Goal: Task Accomplishment & Management: Use online tool/utility

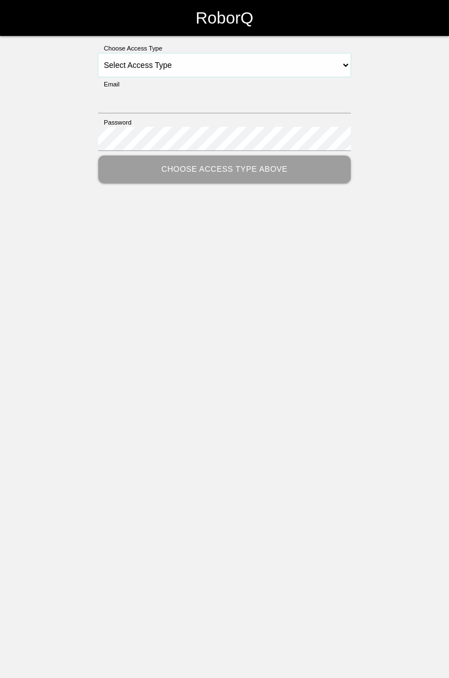
click at [347, 58] on select "Select Access Type Admin Customer Supervisor Worker" at bounding box center [224, 65] width 253 height 24
click at [345, 66] on select "Select Access Type Admin Customer Supervisor Worker" at bounding box center [224, 65] width 253 height 24
select select "Worker"
click at [98, 53] on select "Select Access Type Admin Customer Supervisor Worker" at bounding box center [224, 65] width 253 height 24
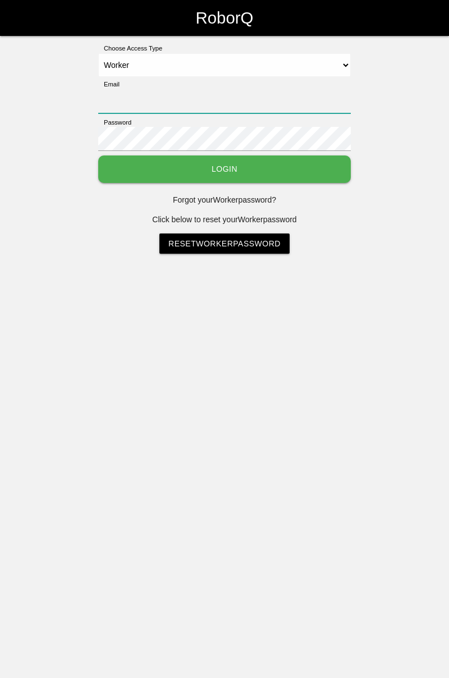
click at [220, 100] on input "Email" at bounding box center [224, 101] width 253 height 24
type input "[PERSON_NAME][EMAIL_ADDRESS][DOMAIN_NAME]"
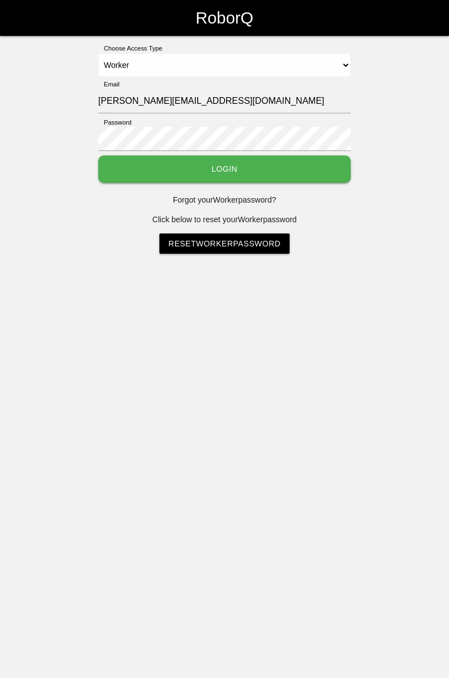
click at [98, 156] on button "Login" at bounding box center [224, 170] width 253 height 28
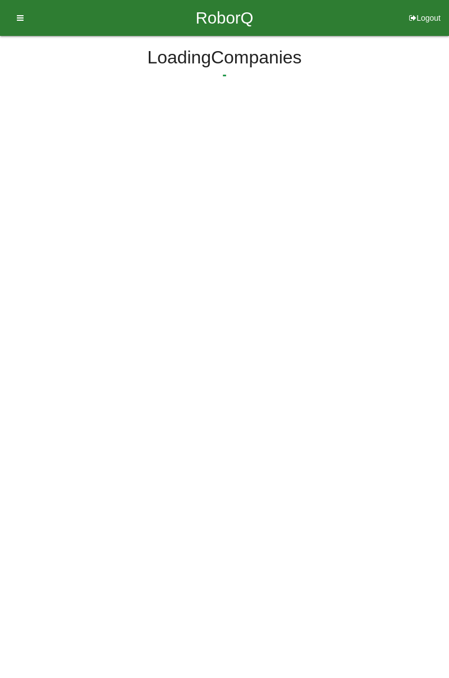
click at [267, 162] on html "RoborQ Logout Loading Dashboard Profile Add Companions Work Instructions Knowle…" at bounding box center [224, 81] width 449 height 162
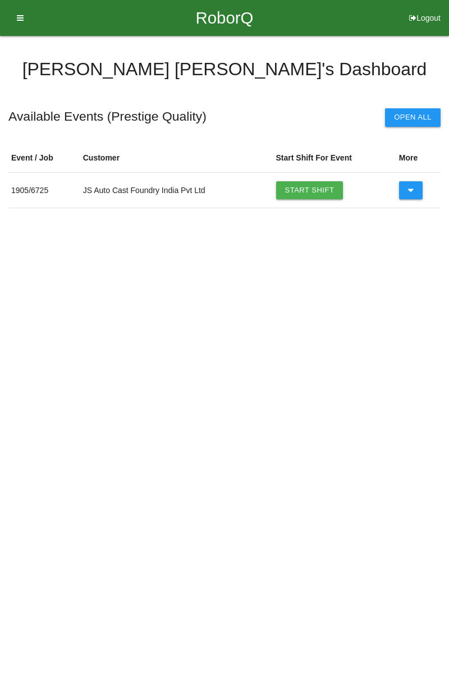
click at [321, 185] on link "Start Shift" at bounding box center [309, 190] width 67 height 18
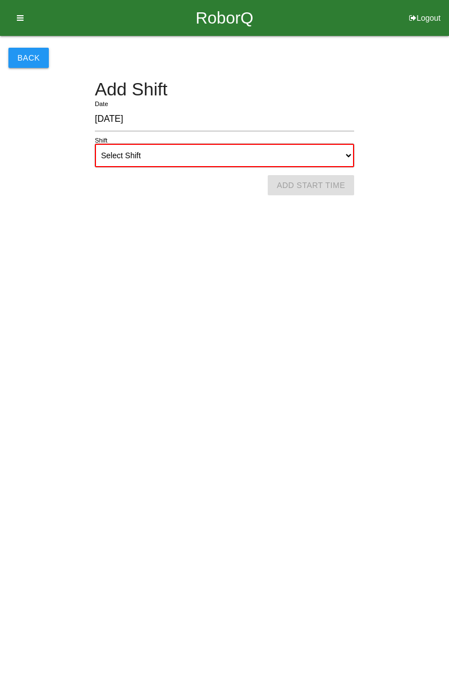
click at [353, 157] on select "Select Shift 1st Shift 2nd Shift 3rd Shift 4th Shift" at bounding box center [224, 156] width 259 height 24
select select "1"
click at [95, 144] on select "Select Shift 1st Shift 2nd Shift 3rd Shift 4th Shift" at bounding box center [224, 156] width 259 height 24
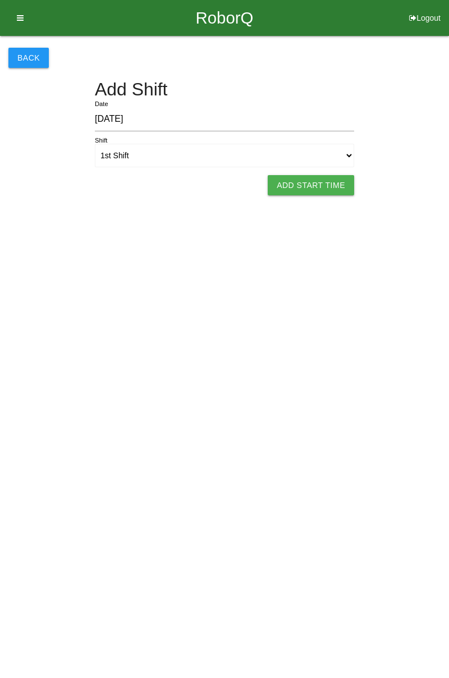
click at [331, 186] on button "Add Start Time" at bounding box center [311, 185] width 86 height 20
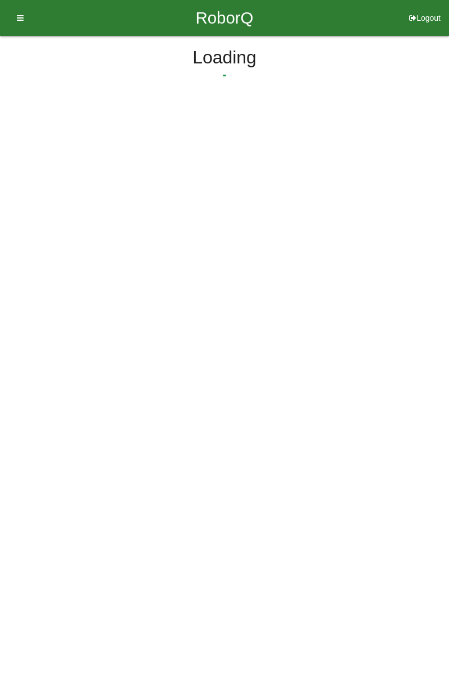
select select "7"
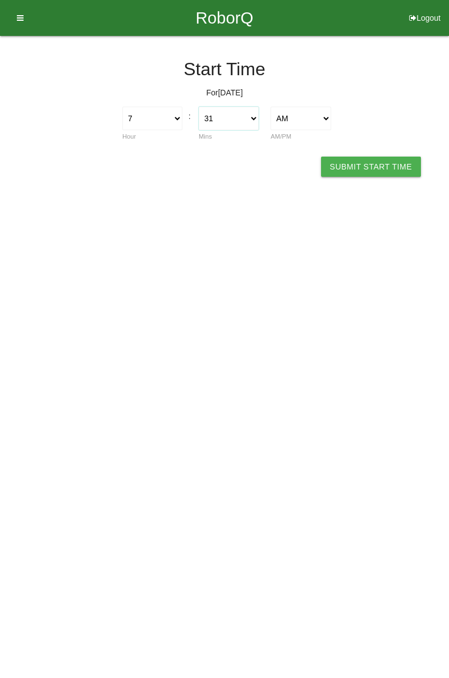
click at [255, 121] on select "00 01 02 03 04 05 06 07 08 09 10 11 12 13 14 15 16 17 18 19 20 21 22 23 24 25 2…" at bounding box center [229, 119] width 60 height 24
select select "0"
click at [199, 107] on select "00 01 02 03 04 05 06 07 08 09 10 11 12 13 14 15 16 17 18 19 20 21 22 23 24 25 2…" at bounding box center [229, 119] width 60 height 24
click at [390, 176] on button "Submit Start Time" at bounding box center [371, 167] width 100 height 20
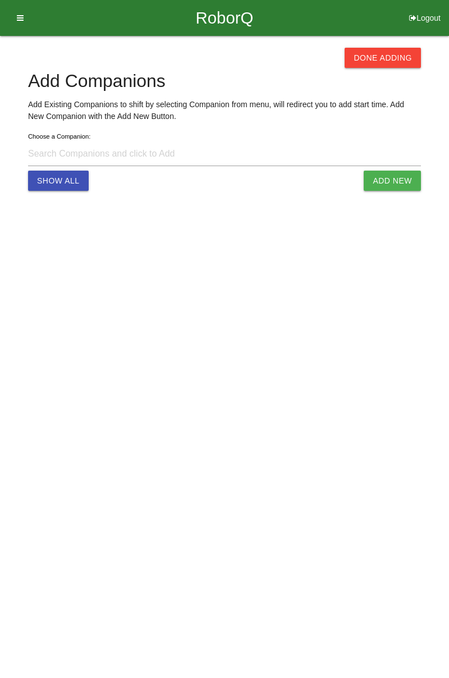
click at [376, 65] on button "Done Adding" at bounding box center [383, 58] width 76 height 20
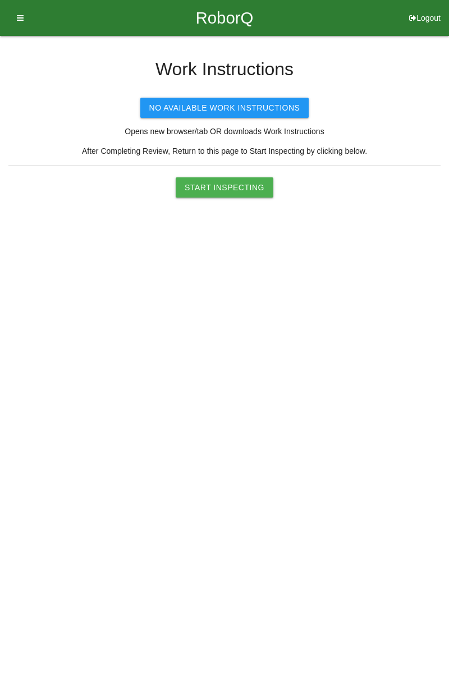
click at [240, 184] on button "Start Inspecting" at bounding box center [225, 187] width 98 height 20
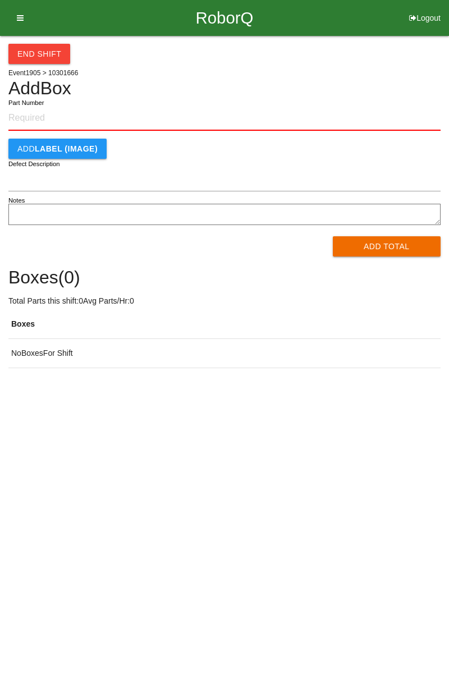
click at [61, 113] on input "Part Number" at bounding box center [224, 118] width 432 height 25
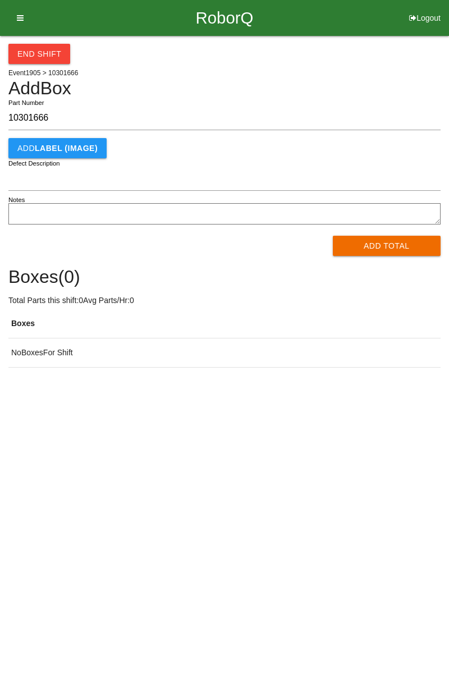
type input "10301666"
click at [449, 116] on div "End Shift Event 1905 > 10301666 Add Box 10301666 Part Number Add LABEL (IMAGE) …" at bounding box center [224, 202] width 449 height 332
click at [390, 247] on button "Add Total" at bounding box center [387, 246] width 108 height 20
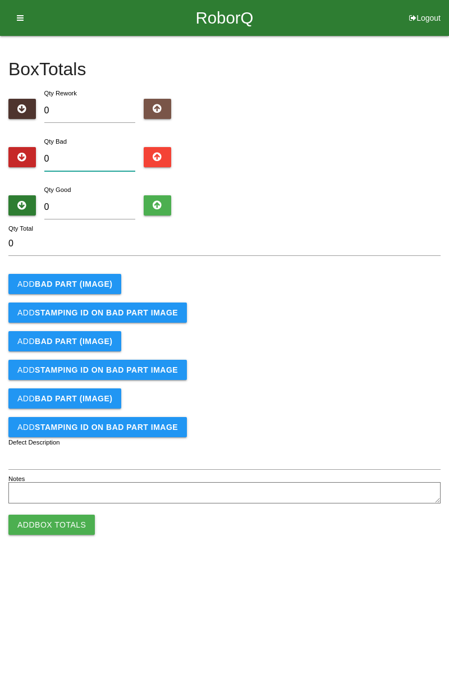
click at [87, 159] on input "0" at bounding box center [90, 159] width 92 height 24
type input "1"
type input "15"
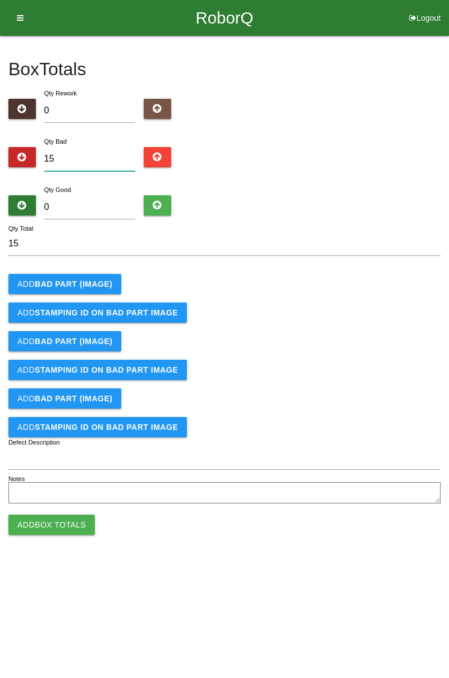
type input "15"
click at [86, 203] on input "0" at bounding box center [90, 207] width 92 height 24
type input "7"
type input "22"
type input "70"
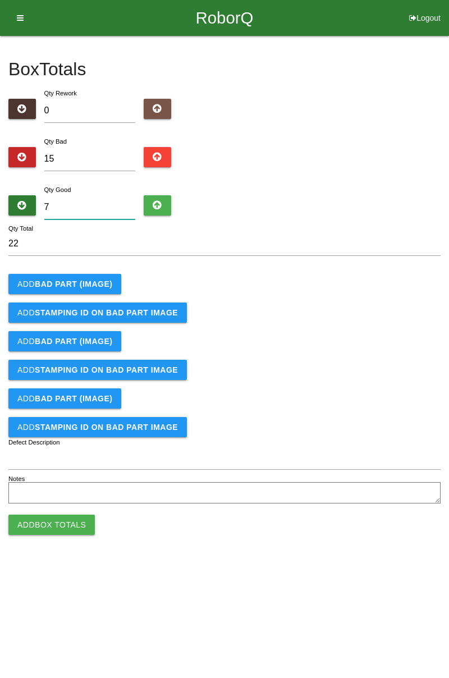
type input "85"
type input "7"
type input "22"
type input "76"
type input "91"
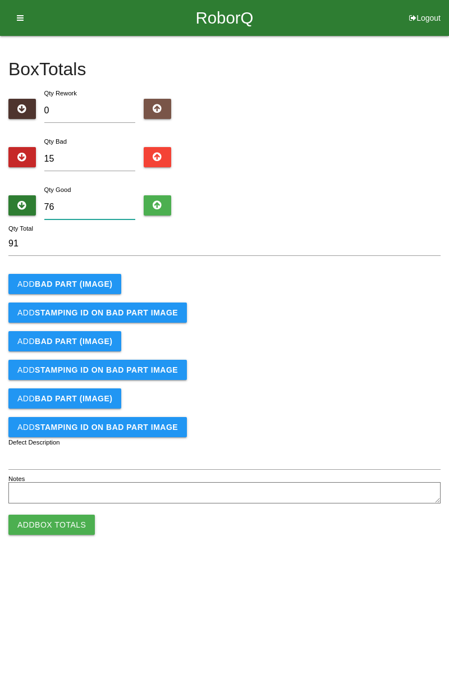
type input "7"
type input "22"
type input "0"
type input "15"
type input "6"
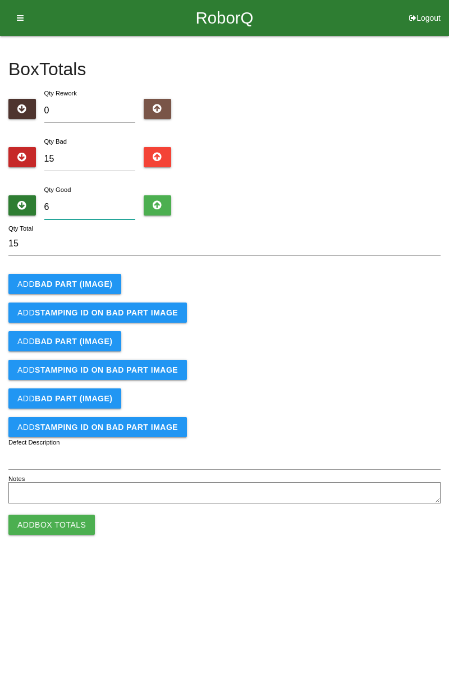
type input "21"
type input "69"
type input "84"
type input "69"
click at [88, 279] on button "Add BAD PART (IMAGE)" at bounding box center [64, 284] width 113 height 20
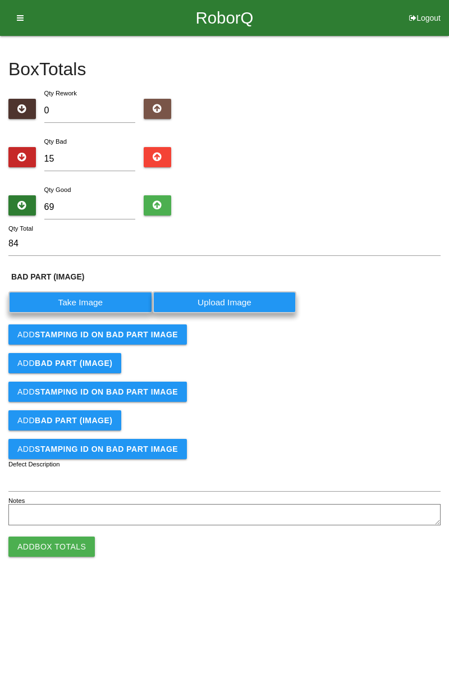
click at [95, 302] on label "Take Image" at bounding box center [80, 302] width 144 height 22
click at [0, 0] on \(IMAGE\) "Take Image" at bounding box center [0, 0] width 0 height 0
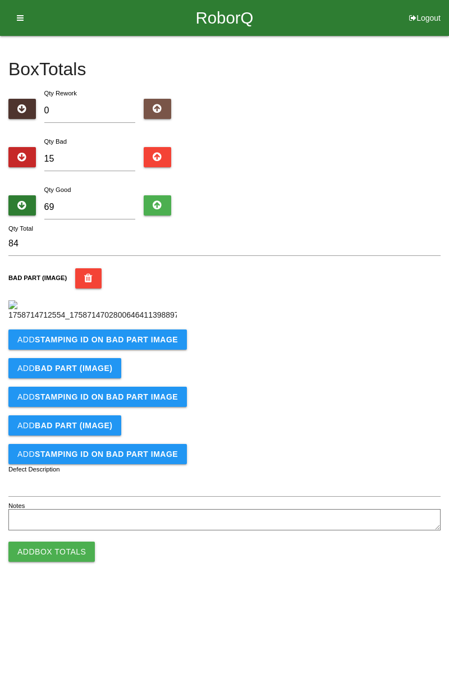
scroll to position [63, 0]
click at [157, 350] on button "Add STAMPING ID on BAD PART Image" at bounding box center [97, 340] width 179 height 20
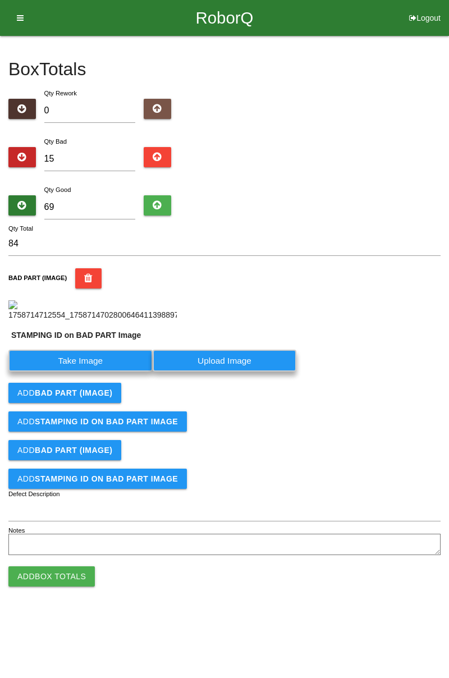
click at [91, 372] on label "Take Image" at bounding box center [80, 361] width 144 height 22
click at [0, 0] on PART "Take Image" at bounding box center [0, 0] width 0 height 0
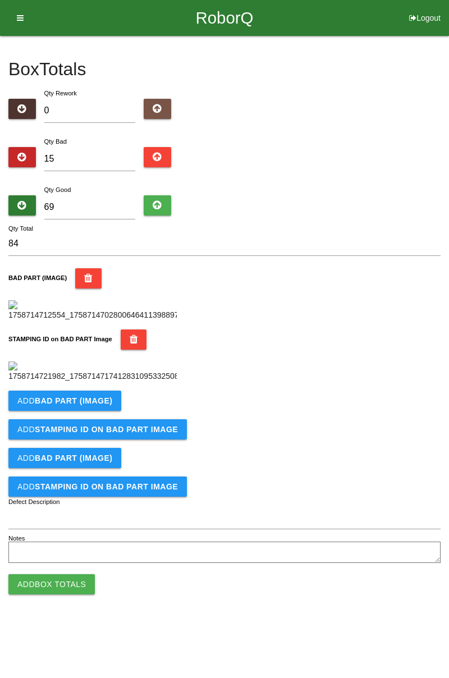
scroll to position [247, 0]
click at [109, 411] on button "Add BAD PART (IMAGE)" at bounding box center [64, 401] width 113 height 20
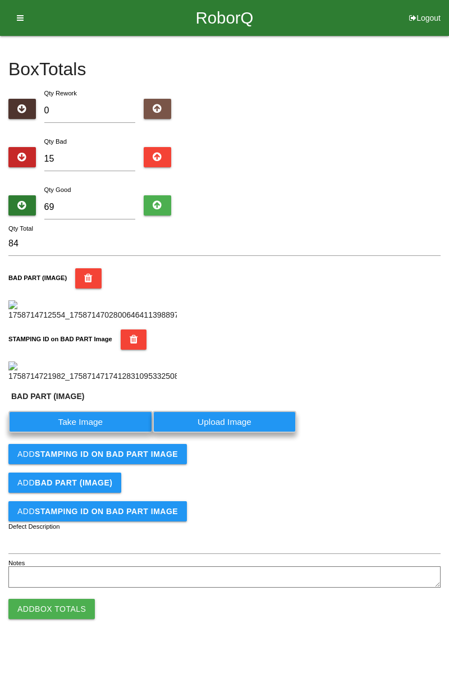
click at [94, 433] on label "Take Image" at bounding box center [80, 422] width 144 height 22
click at [0, 0] on \(IMAGE\) "Take Image" at bounding box center [0, 0] width 0 height 0
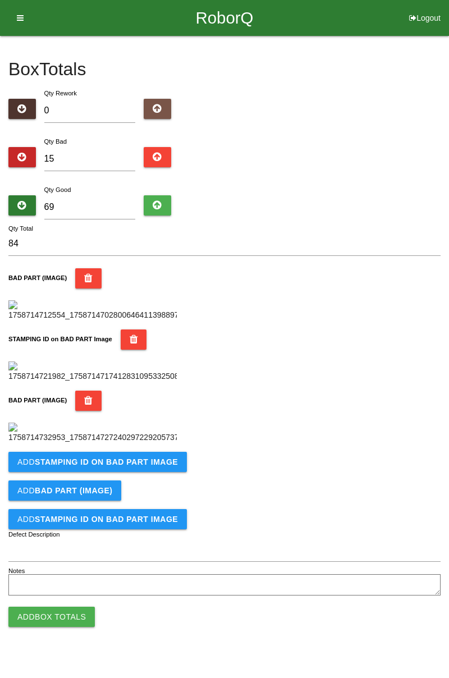
scroll to position [431, 0]
click at [138, 467] on b "STAMPING ID on BAD PART Image" at bounding box center [106, 462] width 143 height 9
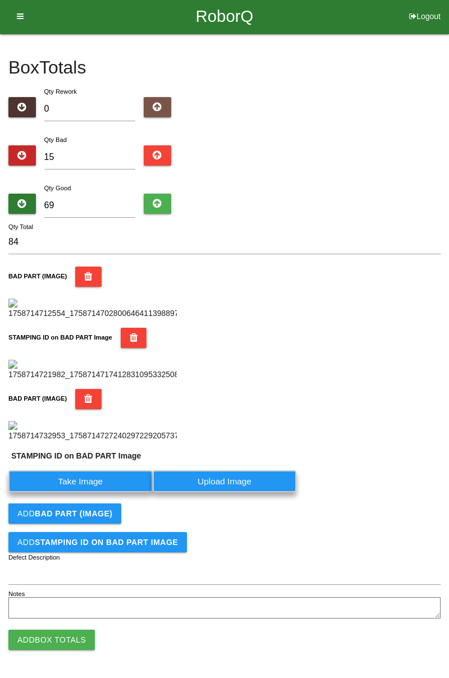
click at [108, 493] on label "Take Image" at bounding box center [80, 482] width 144 height 22
click at [0, 0] on PART "Take Image" at bounding box center [0, 0] width 0 height 0
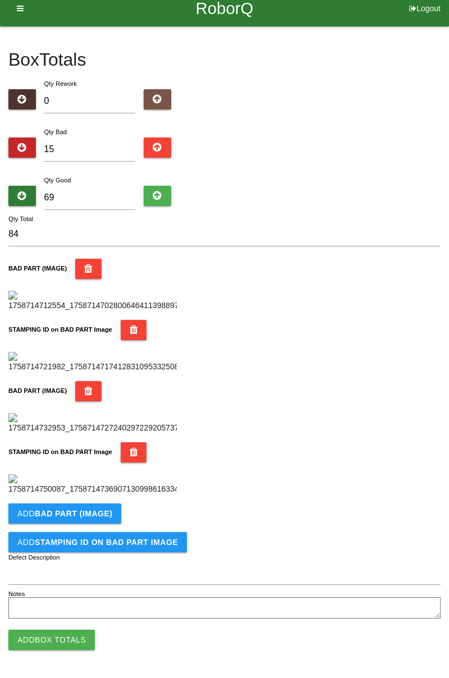
scroll to position [616, 0]
click at [95, 515] on b "BAD PART (IMAGE)" at bounding box center [74, 513] width 78 height 9
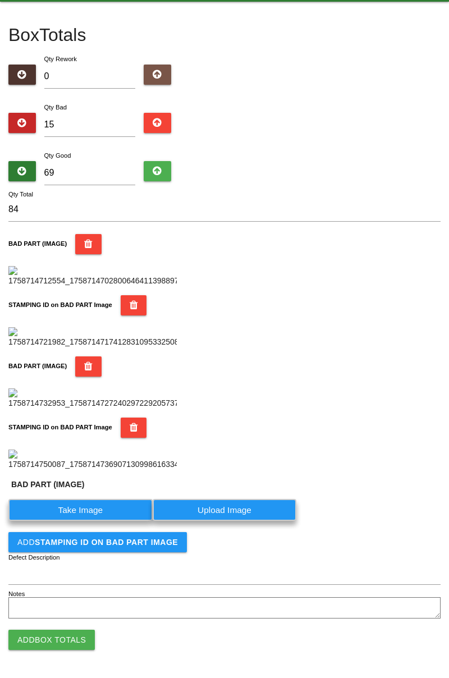
click at [95, 521] on label "Take Image" at bounding box center [80, 510] width 144 height 22
click at [0, 0] on \(IMAGE\) "Take Image" at bounding box center [0, 0] width 0 height 0
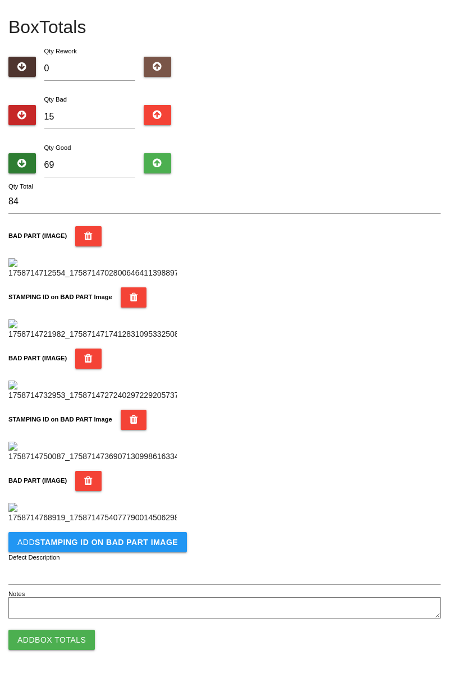
scroll to position [800, 0]
click at [107, 545] on b "STAMPING ID on BAD PART Image" at bounding box center [106, 542] width 143 height 9
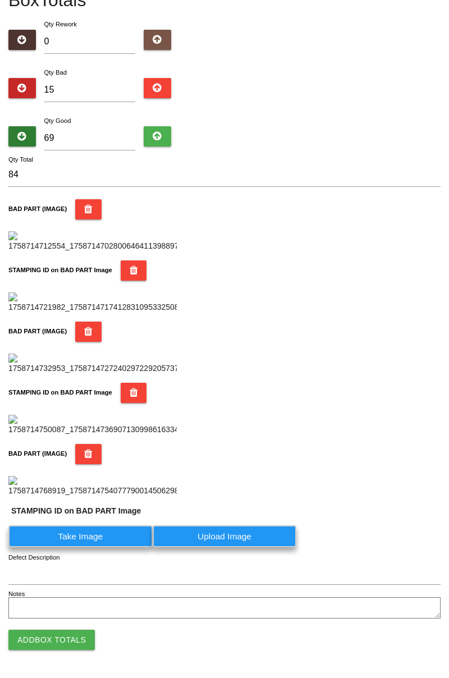
click at [94, 548] on label "Take Image" at bounding box center [80, 537] width 144 height 22
click at [0, 0] on PART "Take Image" at bounding box center [0, 0] width 0 height 0
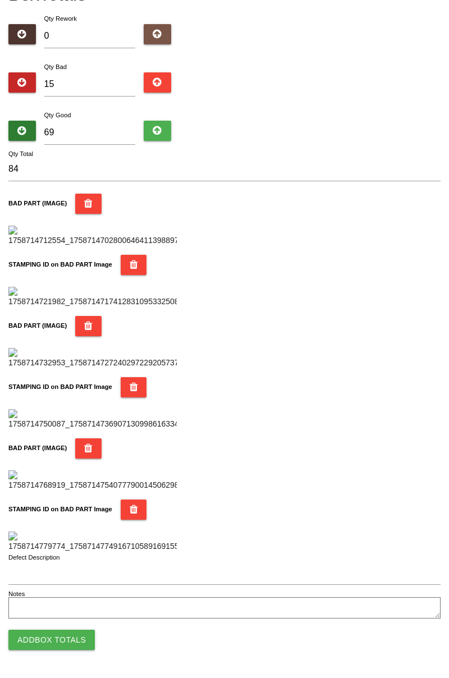
scroll to position [984, 0]
click at [326, 439] on div "BAD PART (IMAGE)" at bounding box center [224, 465] width 432 height 53
click at [73, 639] on button "Add Box Totals" at bounding box center [51, 640] width 86 height 20
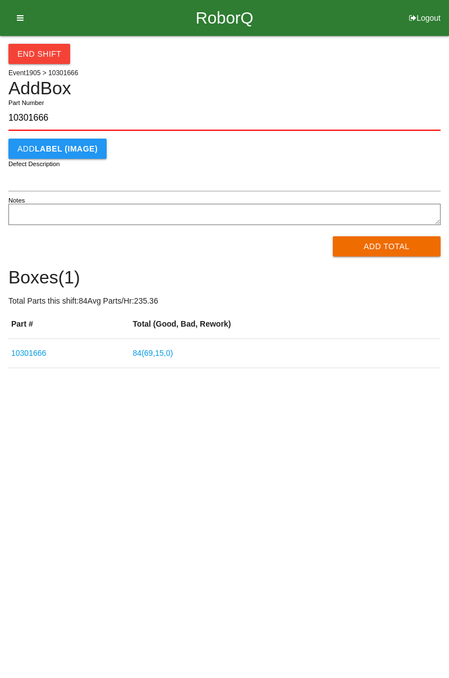
type input "10301666"
click at [397, 246] on button "Add Total" at bounding box center [387, 246] width 108 height 20
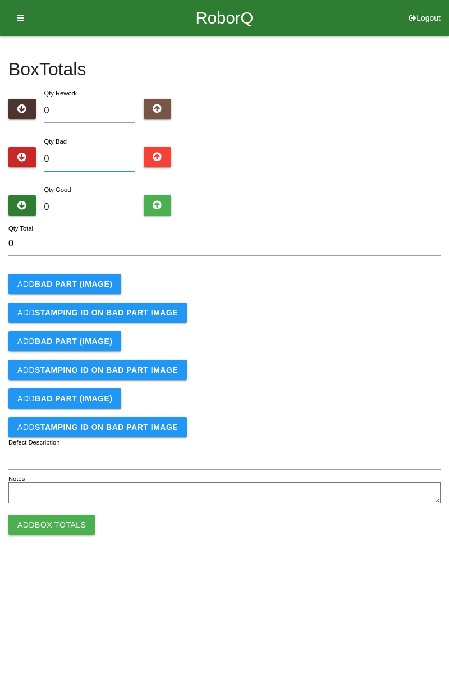
click at [92, 155] on input "0" at bounding box center [90, 159] width 92 height 24
type input "3"
click at [444, 168] on div "Box Totals Translate Weight Weight unit: Rework Weight Bad Weight Good Weight 0…" at bounding box center [224, 271] width 449 height 471
click at [93, 148] on input "3" at bounding box center [90, 159] width 92 height 24
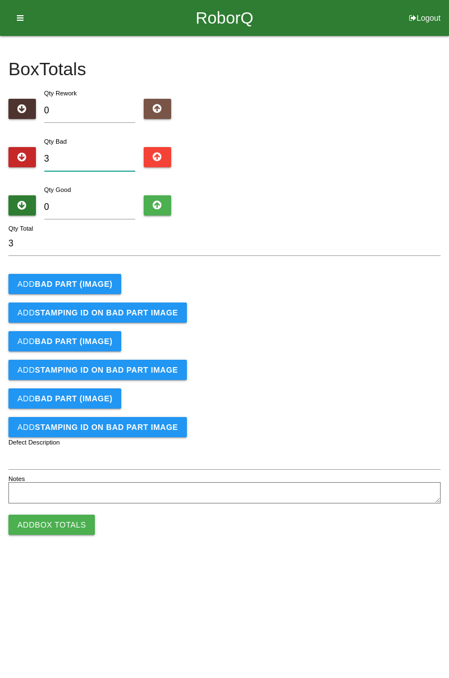
type input "0"
type input "4"
click at [102, 283] on b "BAD PART (IMAGE)" at bounding box center [74, 284] width 78 height 9
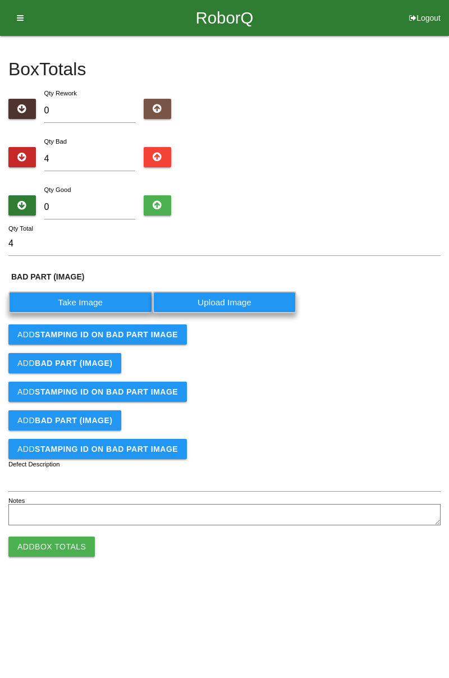
click at [93, 302] on label "Take Image" at bounding box center [80, 302] width 144 height 22
click at [0, 0] on \(IMAGE\) "Take Image" at bounding box center [0, 0] width 0 height 0
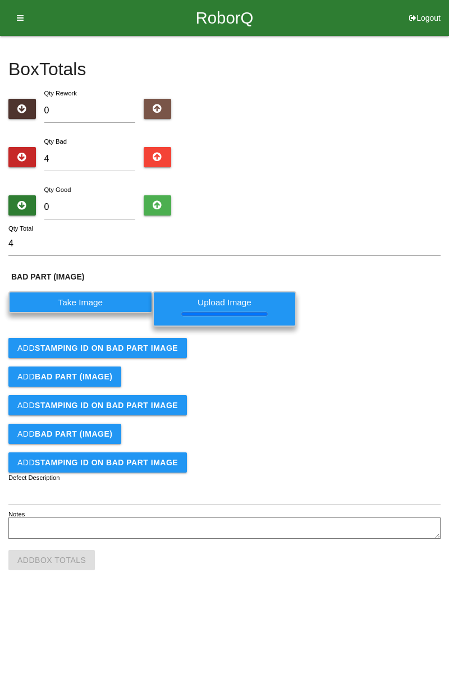
click at [168, 349] on b "STAMPING ID on BAD PART Image" at bounding box center [106, 348] width 143 height 9
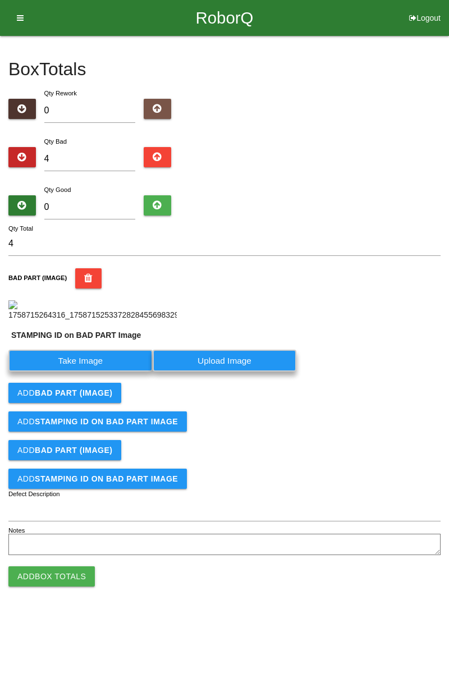
click at [113, 372] on label "Take Image" at bounding box center [80, 361] width 144 height 22
click at [0, 0] on PART "Take Image" at bounding box center [0, 0] width 0 height 0
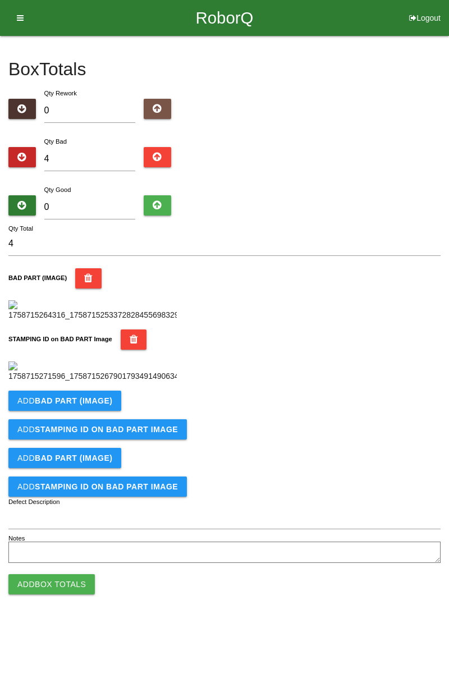
scroll to position [247, 0]
click at [99, 406] on b "BAD PART (IMAGE)" at bounding box center [74, 401] width 78 height 9
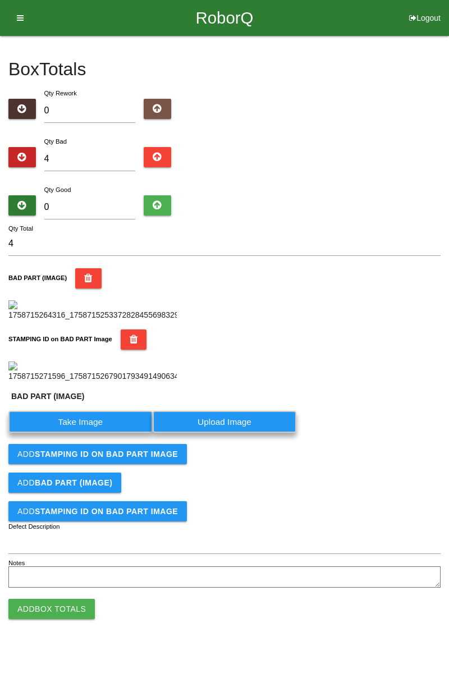
click at [90, 433] on label "Take Image" at bounding box center [80, 422] width 144 height 22
click at [0, 0] on \(IMAGE\) "Take Image" at bounding box center [0, 0] width 0 height 0
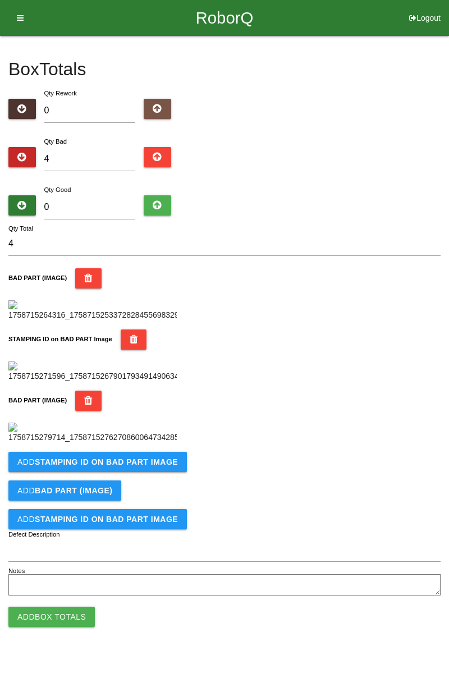
scroll to position [431, 0]
click at [157, 467] on b "STAMPING ID on BAD PART Image" at bounding box center [106, 462] width 143 height 9
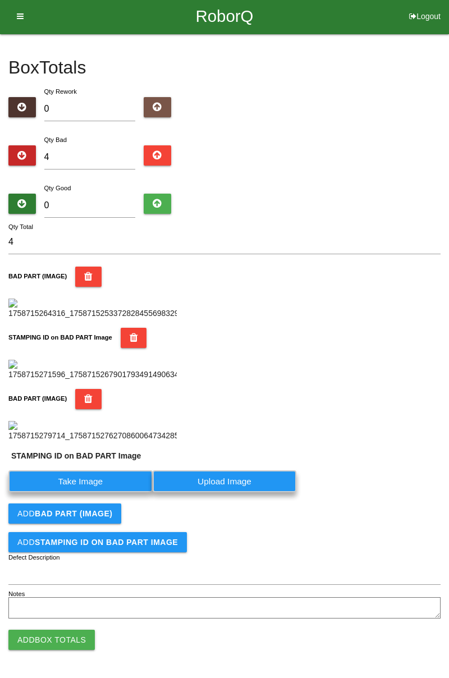
click at [111, 493] on label "Take Image" at bounding box center [80, 482] width 144 height 22
click at [0, 0] on PART "Take Image" at bounding box center [0, 0] width 0 height 0
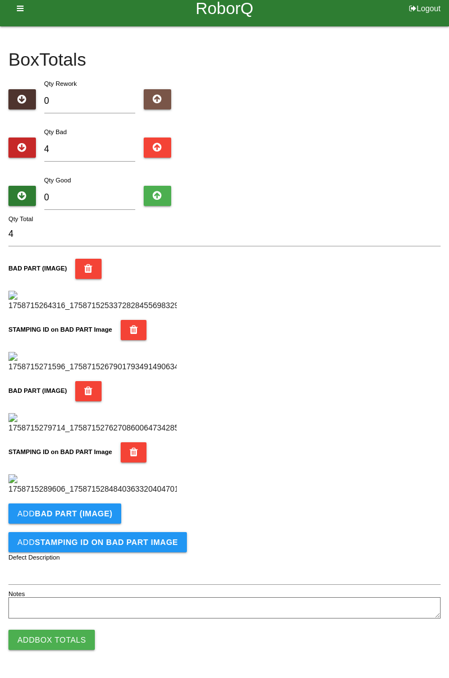
scroll to position [616, 0]
click at [106, 516] on b "BAD PART (IMAGE)" at bounding box center [74, 513] width 78 height 9
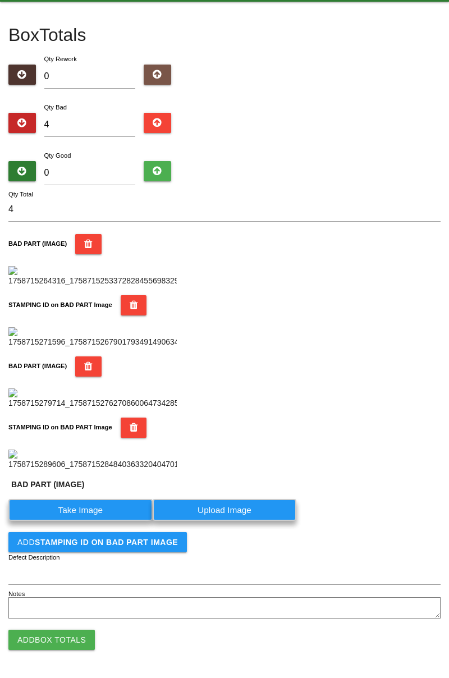
click at [99, 521] on label "Take Image" at bounding box center [80, 510] width 144 height 22
click at [0, 0] on \(IMAGE\) "Take Image" at bounding box center [0, 0] width 0 height 0
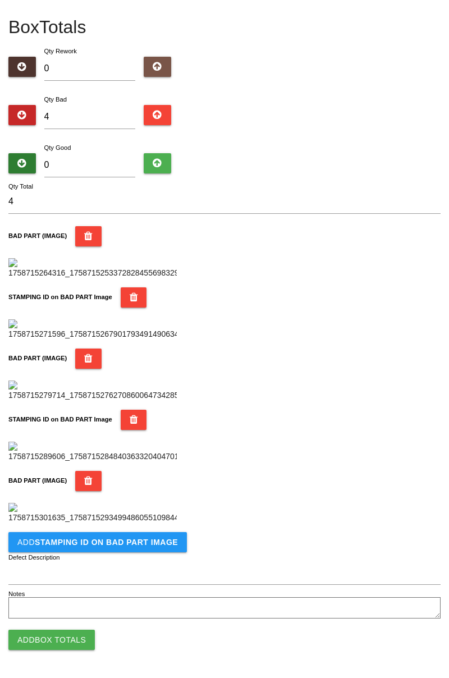
scroll to position [800, 0]
click at [153, 544] on b "STAMPING ID on BAD PART Image" at bounding box center [106, 542] width 143 height 9
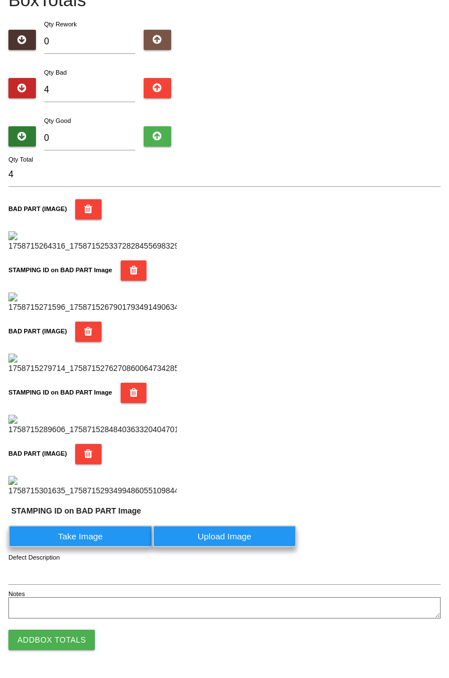
click at [114, 548] on label "Take Image" at bounding box center [80, 537] width 144 height 22
click at [0, 0] on PART "Take Image" at bounding box center [0, 0] width 0 height 0
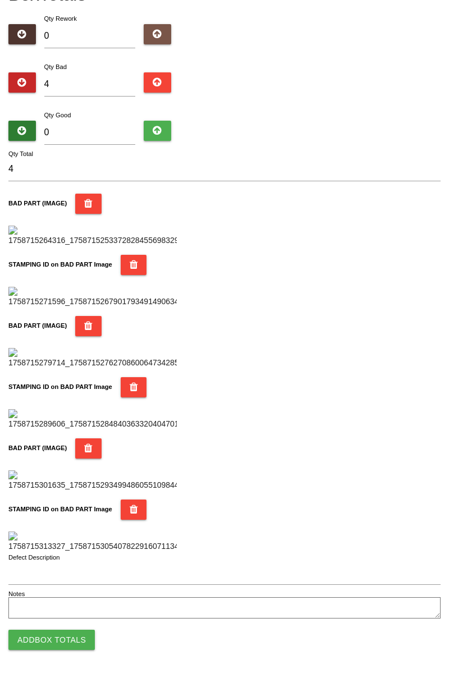
scroll to position [0, 0]
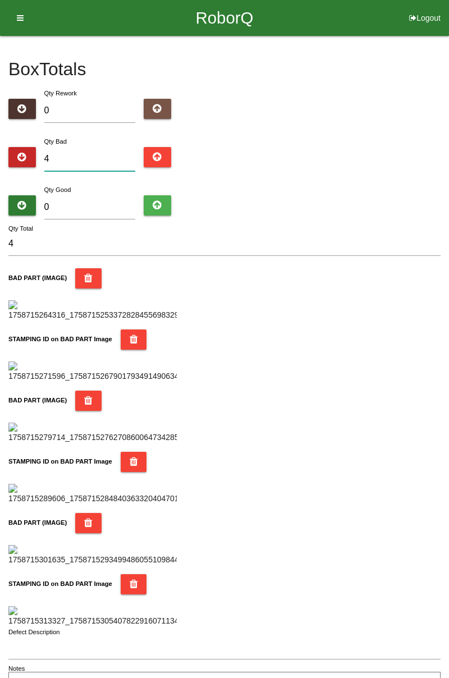
click at [101, 162] on input "4" at bounding box center [90, 159] width 92 height 24
click at [75, 160] on input "4" at bounding box center [90, 159] width 92 height 24
type input "0"
type input "5"
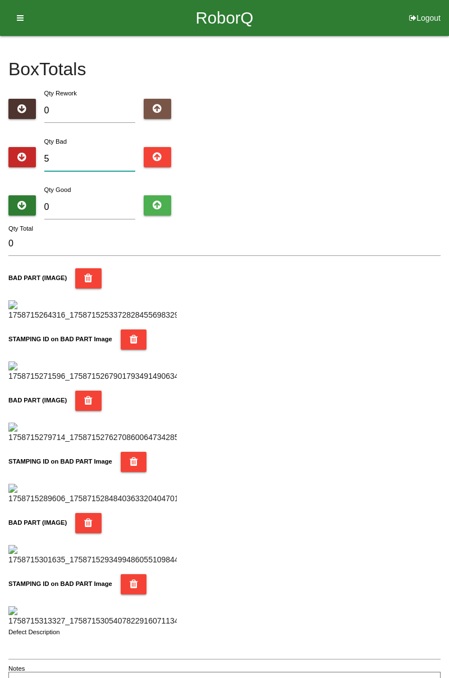
type input "5"
type input "0"
type input "6"
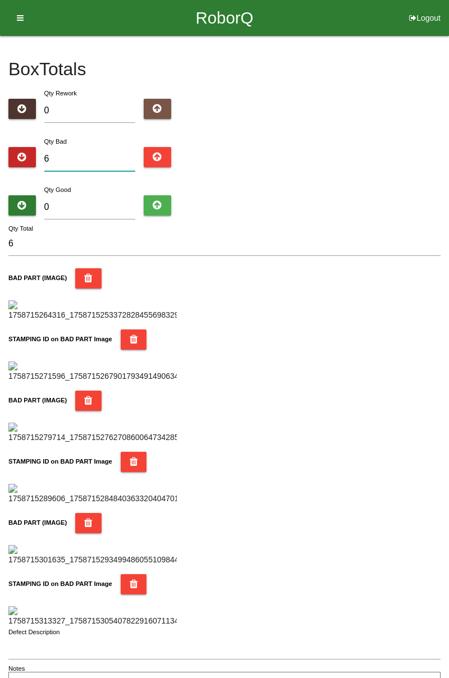
type input "6"
click at [103, 204] on input "0" at bounding box center [90, 207] width 92 height 24
type input "7"
type input "13"
type input "78"
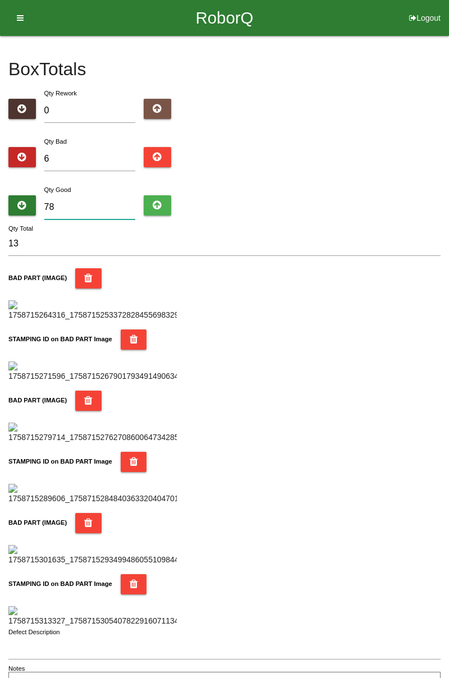
type input "84"
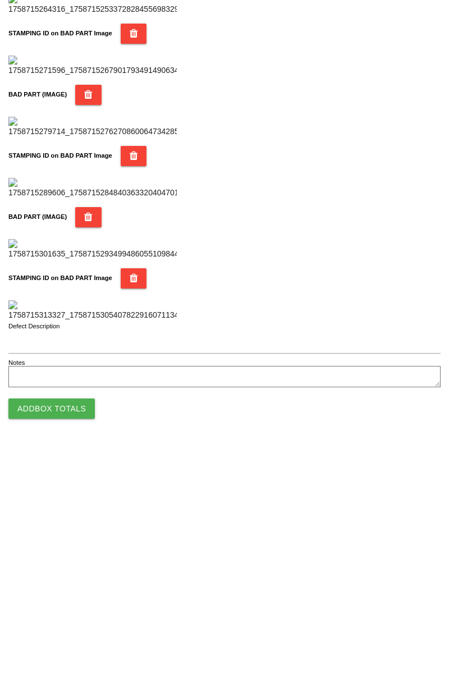
type input "78"
click at [75, 636] on button "Add Box Totals" at bounding box center [51, 640] width 86 height 20
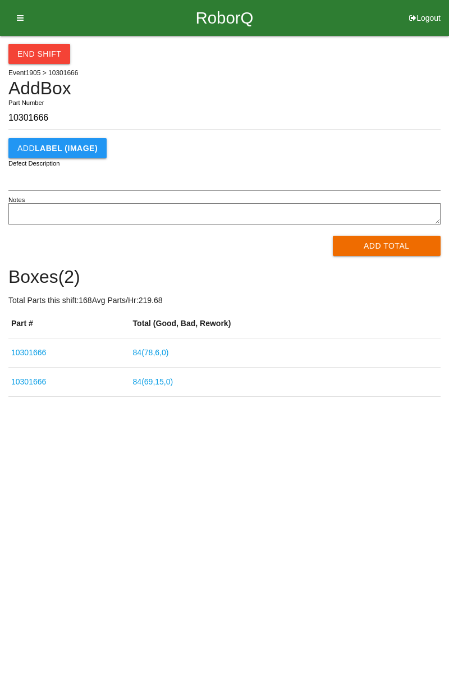
type input "10301666"
click at [393, 238] on button "Add Total" at bounding box center [387, 246] width 108 height 20
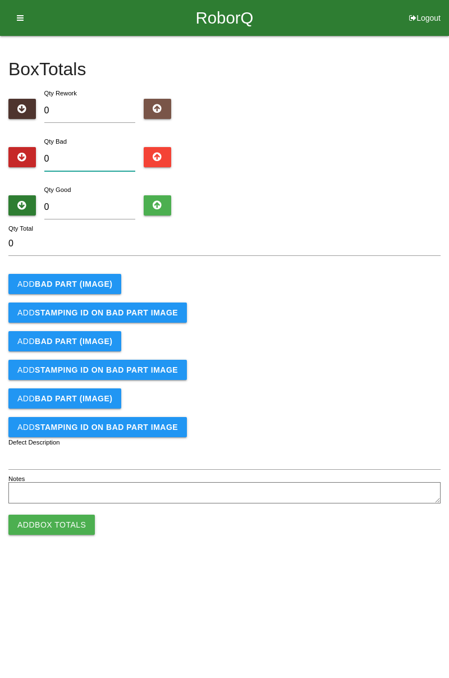
click at [95, 157] on input "0" at bounding box center [90, 159] width 92 height 24
type input "1"
type input "10"
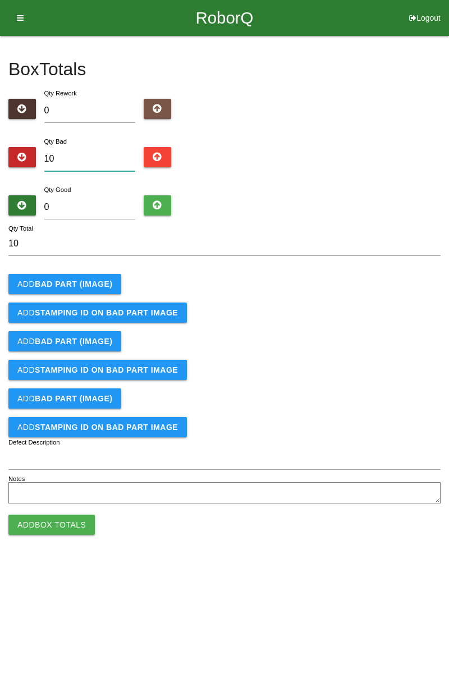
type input "1"
type input "11"
type input "1"
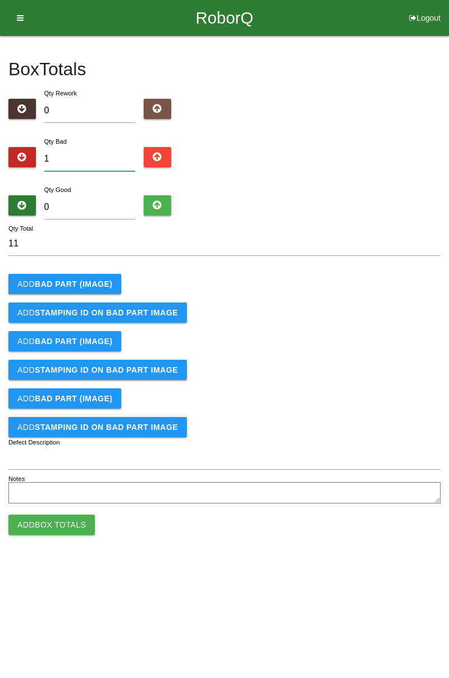
type input "1"
type input "12"
click at [106, 282] on b "BAD PART (IMAGE)" at bounding box center [74, 284] width 78 height 9
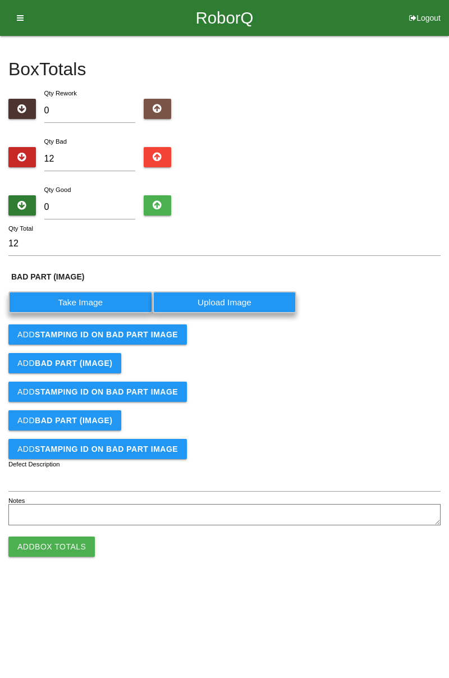
click at [94, 299] on label "Take Image" at bounding box center [80, 302] width 144 height 22
click at [0, 0] on \(IMAGE\) "Take Image" at bounding box center [0, 0] width 0 height 0
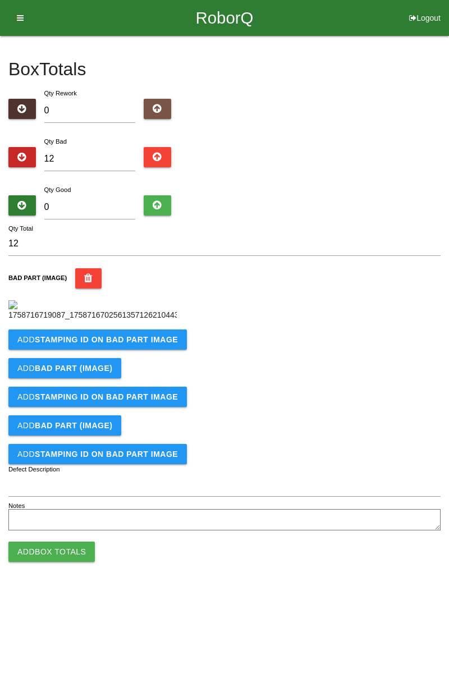
scroll to position [63, 0]
click at [113, 344] on b "STAMPING ID on BAD PART Image" at bounding box center [106, 339] width 143 height 9
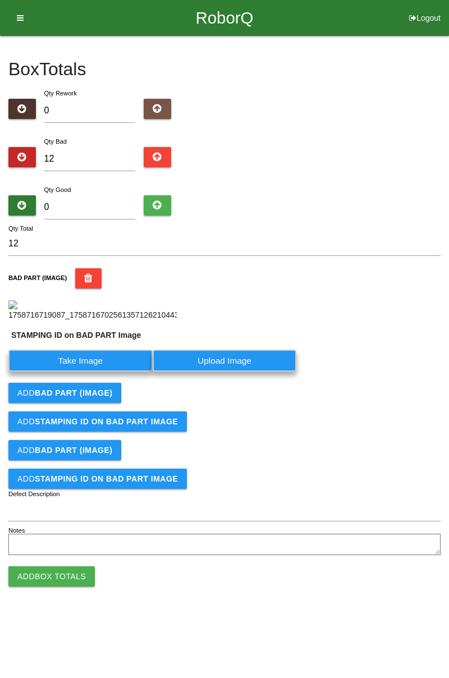
click at [98, 372] on label "Take Image" at bounding box center [80, 361] width 144 height 22
click at [0, 0] on PART "Take Image" at bounding box center [0, 0] width 0 height 0
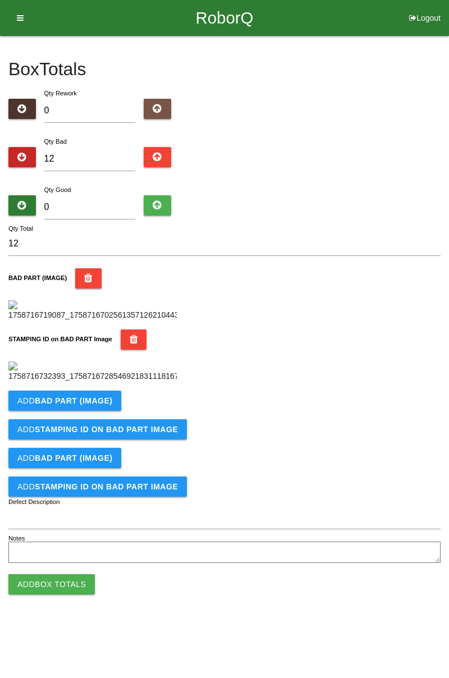
scroll to position [247, 0]
click at [106, 406] on b "BAD PART (IMAGE)" at bounding box center [74, 401] width 78 height 9
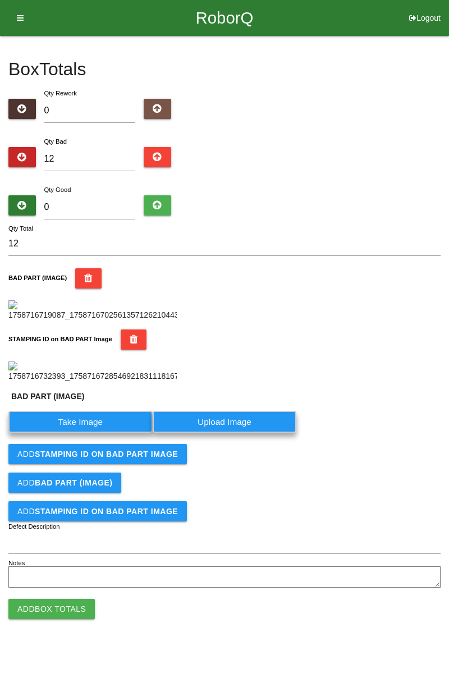
click at [90, 433] on label "Take Image" at bounding box center [80, 422] width 144 height 22
click at [0, 0] on \(IMAGE\) "Take Image" at bounding box center [0, 0] width 0 height 0
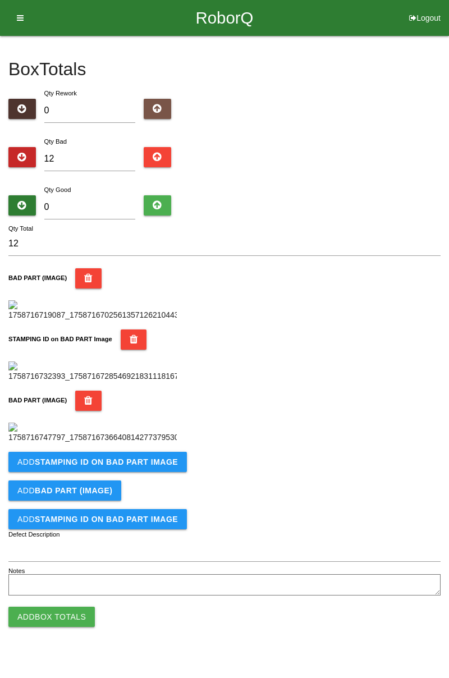
scroll to position [431, 0]
click at [144, 467] on b "STAMPING ID on BAD PART Image" at bounding box center [106, 462] width 143 height 9
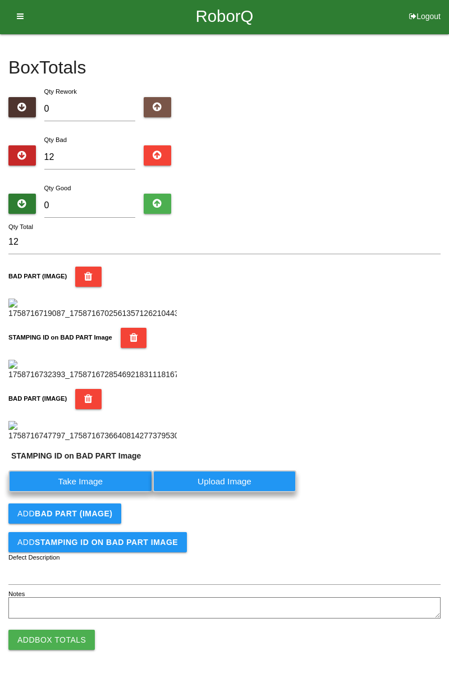
click at [91, 493] on label "Take Image" at bounding box center [80, 482] width 144 height 22
click at [0, 0] on PART "Take Image" at bounding box center [0, 0] width 0 height 0
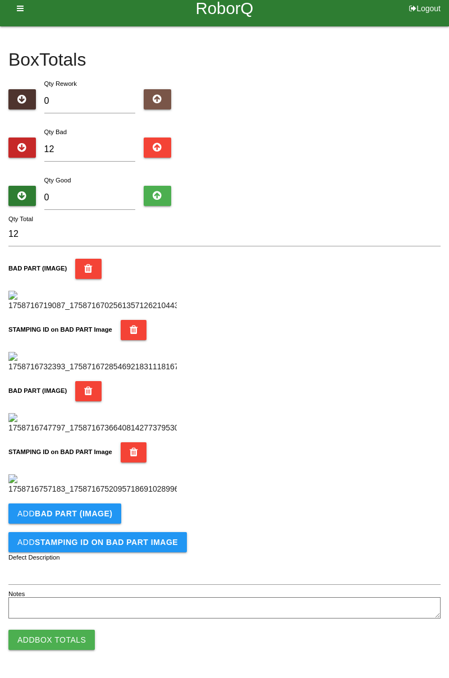
scroll to position [616, 0]
click at [107, 513] on b "BAD PART (IMAGE)" at bounding box center [74, 513] width 78 height 9
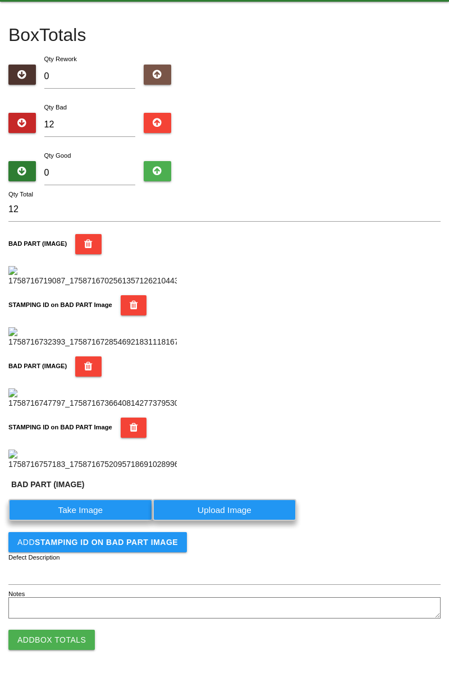
click at [85, 521] on label "Take Image" at bounding box center [80, 510] width 144 height 22
click at [0, 0] on \(IMAGE\) "Take Image" at bounding box center [0, 0] width 0 height 0
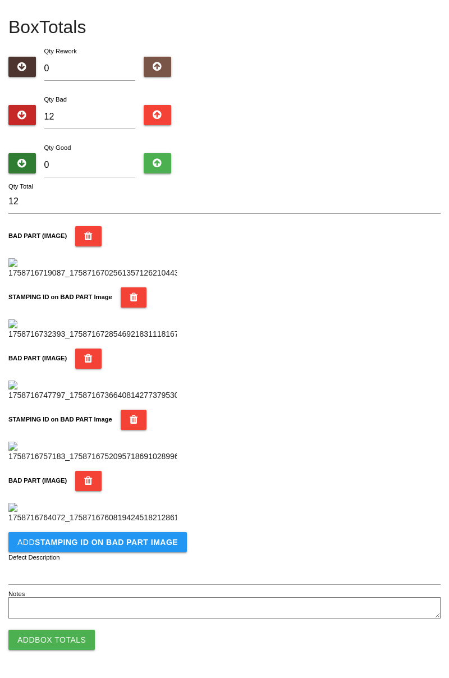
scroll to position [800, 0]
click at [129, 544] on b "STAMPING ID on BAD PART Image" at bounding box center [106, 542] width 143 height 9
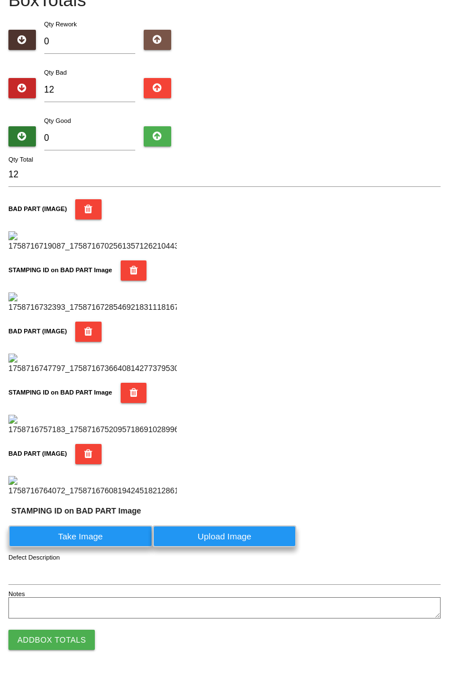
click at [110, 548] on label "Take Image" at bounding box center [80, 537] width 144 height 22
click at [0, 0] on PART "Take Image" at bounding box center [0, 0] width 0 height 0
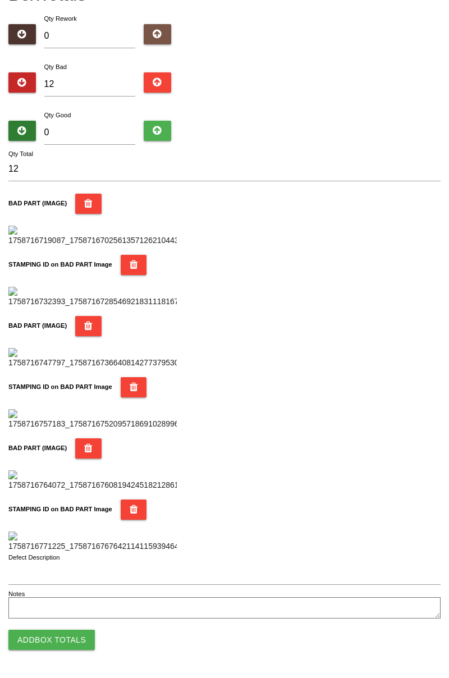
scroll to position [0, 0]
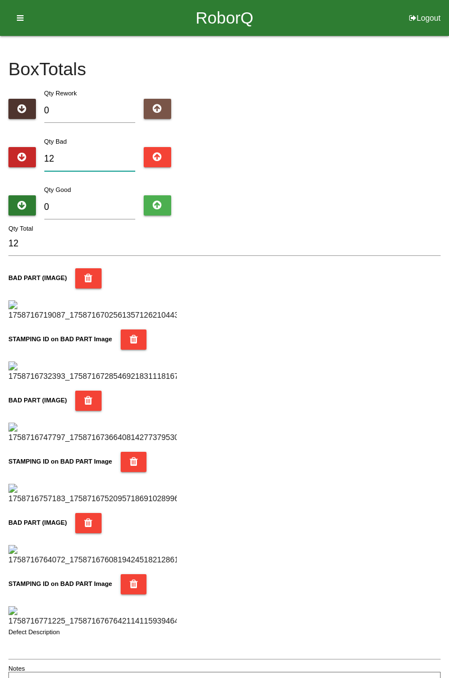
click at [98, 149] on input "12" at bounding box center [90, 159] width 92 height 24
click at [112, 203] on input "0" at bounding box center [90, 207] width 92 height 24
type input "7"
type input "19"
type input "72"
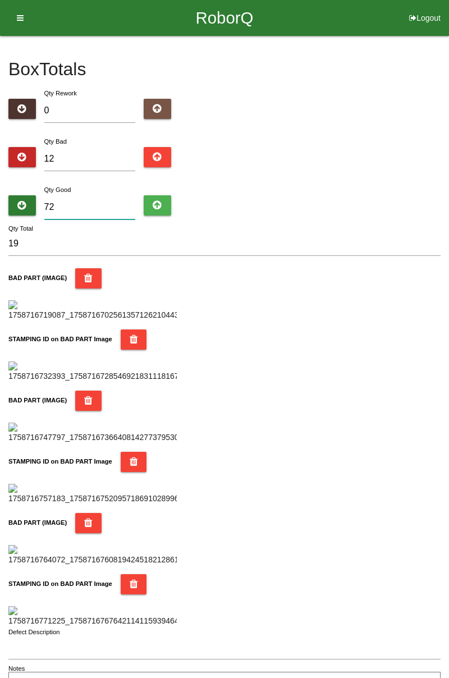
type input "84"
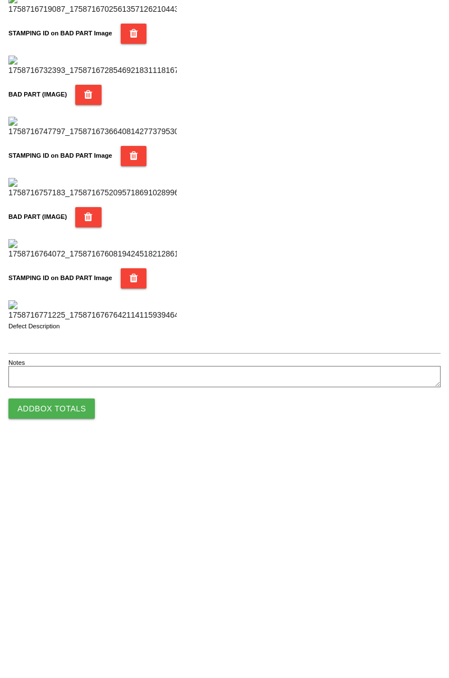
type input "72"
click at [79, 643] on button "Add Box Totals" at bounding box center [51, 640] width 86 height 20
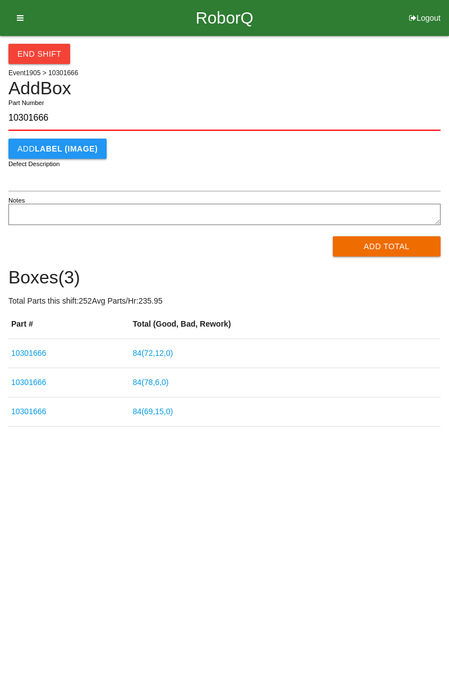
type input "10301666"
click at [403, 249] on button "Add Total" at bounding box center [387, 246] width 108 height 20
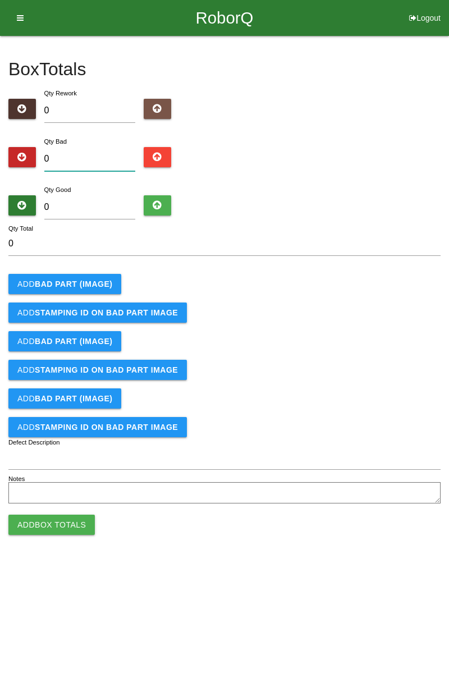
click at [108, 156] on input "0" at bounding box center [90, 159] width 92 height 24
type input "5"
click at [100, 289] on button "Add BAD PART (IMAGE)" at bounding box center [64, 284] width 113 height 20
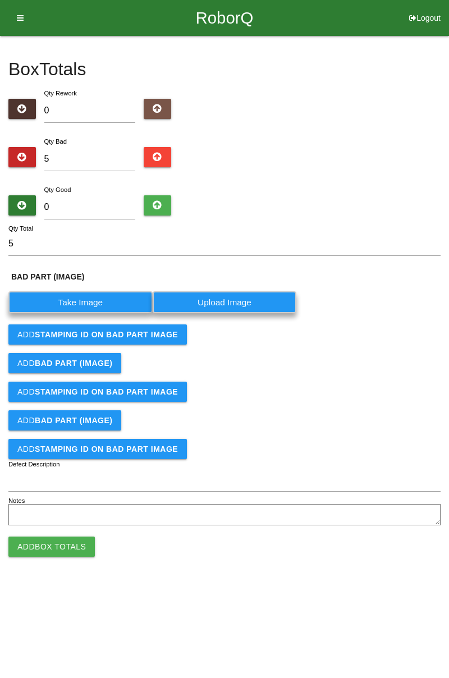
click at [85, 306] on label "Take Image" at bounding box center [80, 302] width 144 height 22
click at [0, 0] on \(IMAGE\) "Take Image" at bounding box center [0, 0] width 0 height 0
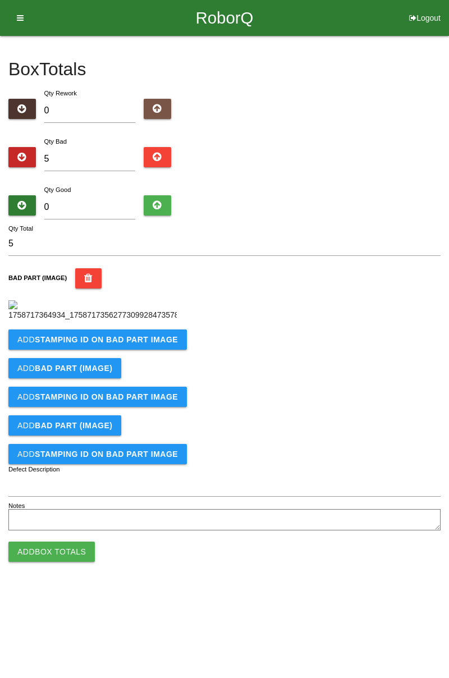
click at [133, 344] on b "STAMPING ID on BAD PART Image" at bounding box center [106, 339] width 143 height 9
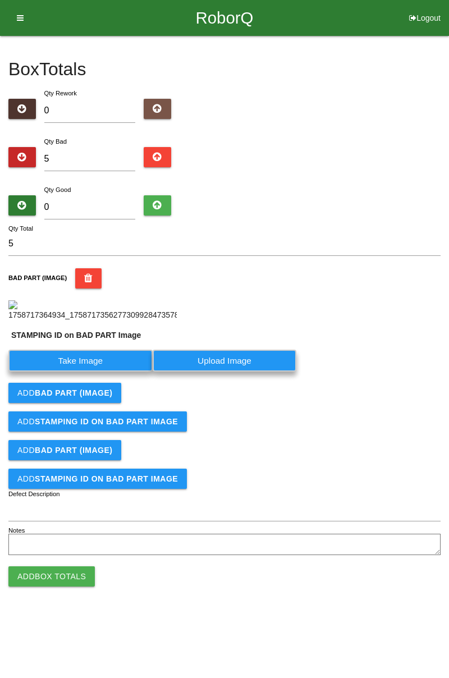
click at [109, 372] on label "Take Image" at bounding box center [80, 361] width 144 height 22
click at [0, 0] on PART "Take Image" at bounding box center [0, 0] width 0 height 0
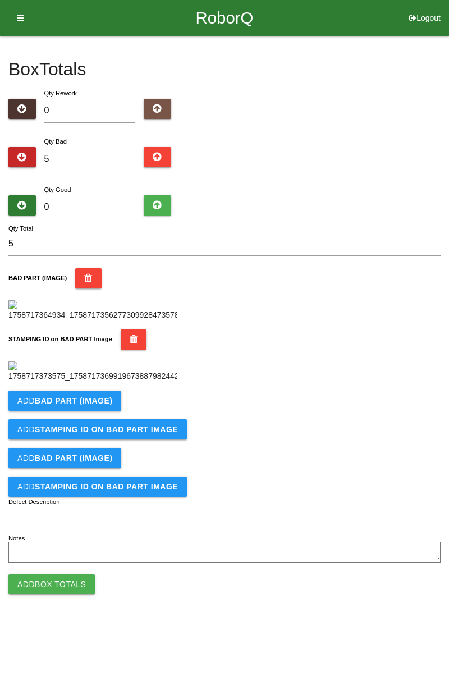
scroll to position [247, 0]
click at [99, 406] on b "BAD PART (IMAGE)" at bounding box center [74, 401] width 78 height 9
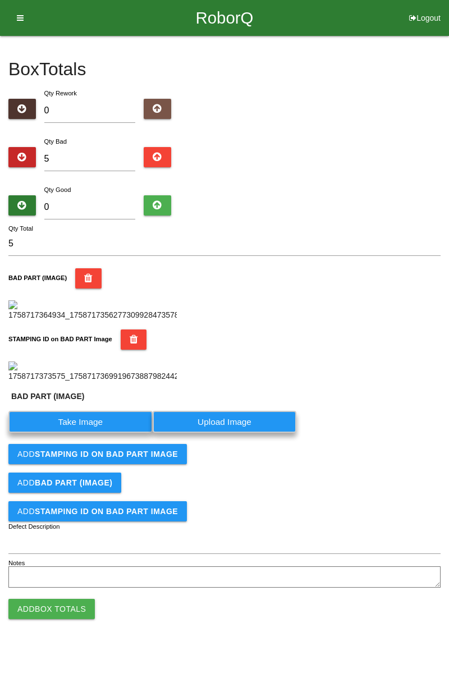
click at [95, 433] on label "Take Image" at bounding box center [80, 422] width 144 height 22
click at [0, 0] on \(IMAGE\) "Take Image" at bounding box center [0, 0] width 0 height 0
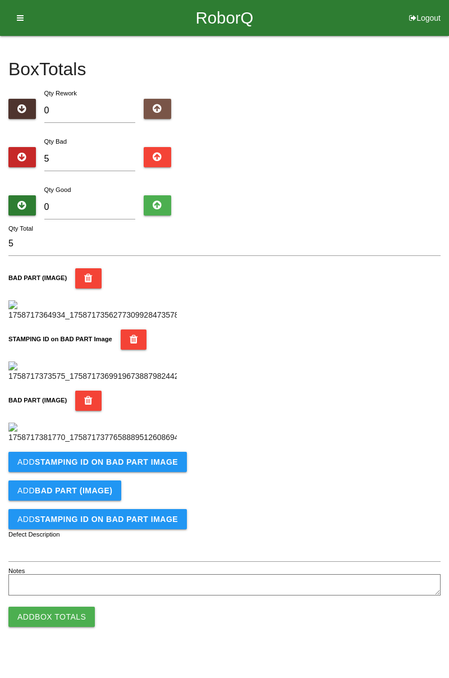
scroll to position [431, 0]
click at [123, 472] on button "Add STAMPING ID on BAD PART Image" at bounding box center [97, 462] width 179 height 20
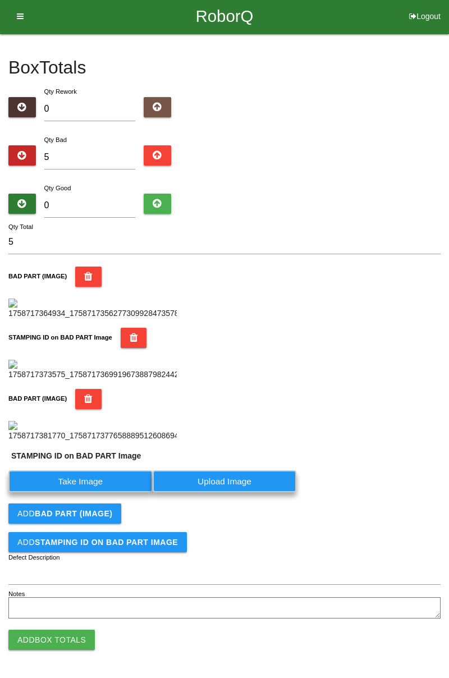
click at [106, 493] on label "Take Image" at bounding box center [80, 482] width 144 height 22
click at [0, 0] on PART "Take Image" at bounding box center [0, 0] width 0 height 0
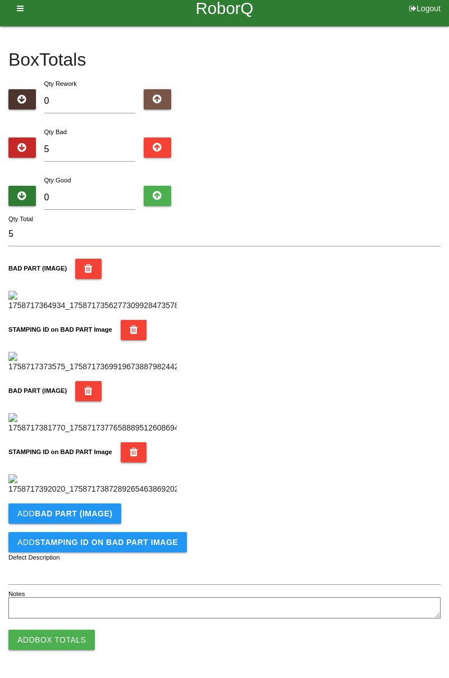
scroll to position [616, 0]
click at [97, 512] on b "BAD PART (IMAGE)" at bounding box center [74, 513] width 78 height 9
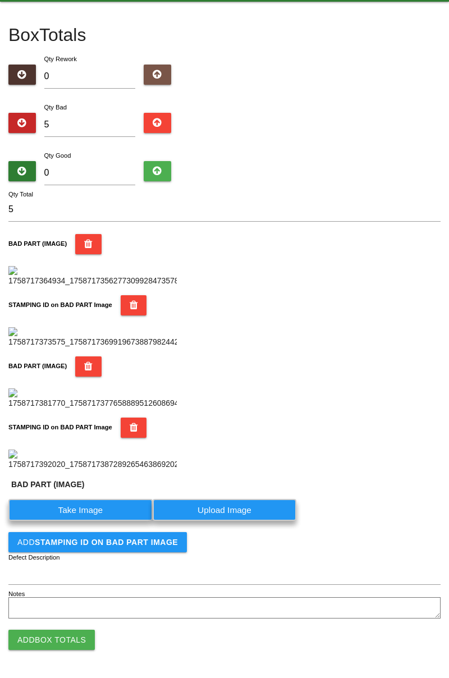
click at [89, 521] on label "Take Image" at bounding box center [80, 510] width 144 height 22
click at [0, 0] on \(IMAGE\) "Take Image" at bounding box center [0, 0] width 0 height 0
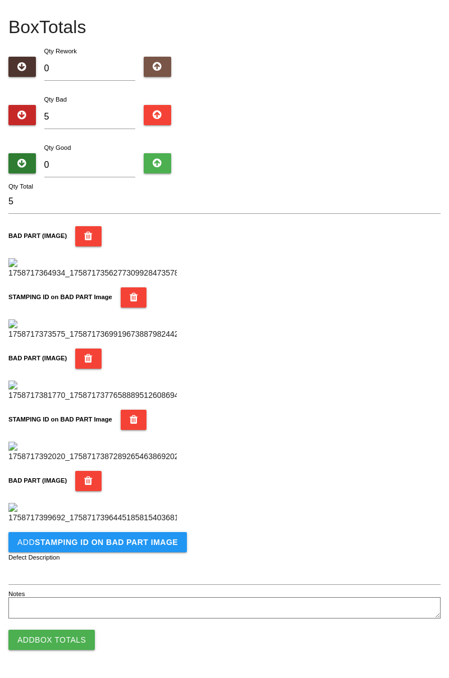
scroll to position [800, 0]
click at [125, 549] on button "Add STAMPING ID on BAD PART Image" at bounding box center [97, 542] width 179 height 20
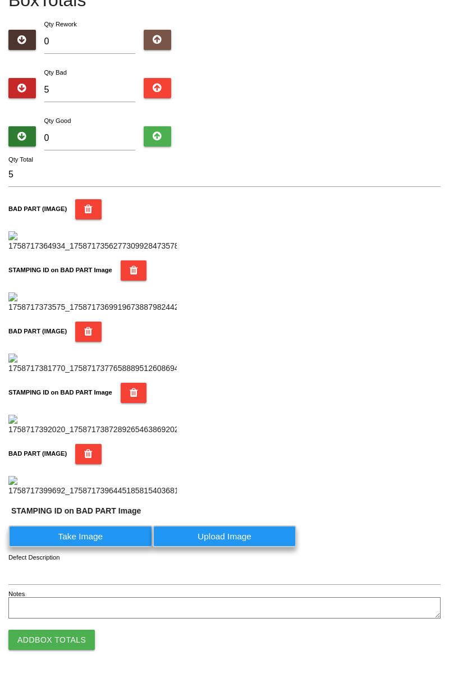
scroll to position [827, 0]
click at [106, 540] on label "Take Image" at bounding box center [80, 537] width 144 height 22
click at [0, 0] on PART "Take Image" at bounding box center [0, 0] width 0 height 0
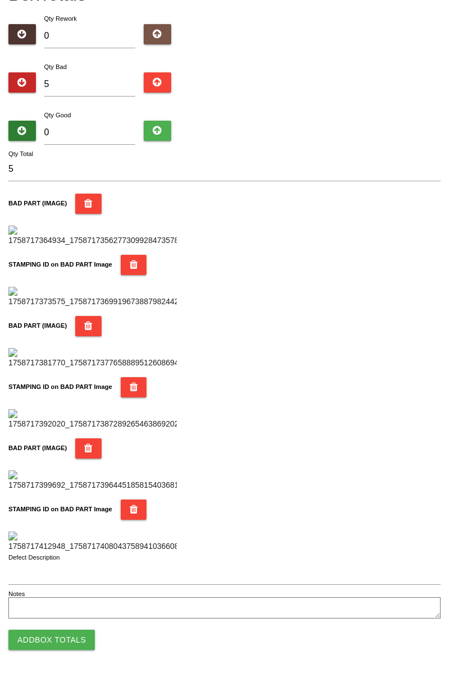
scroll to position [0, 0]
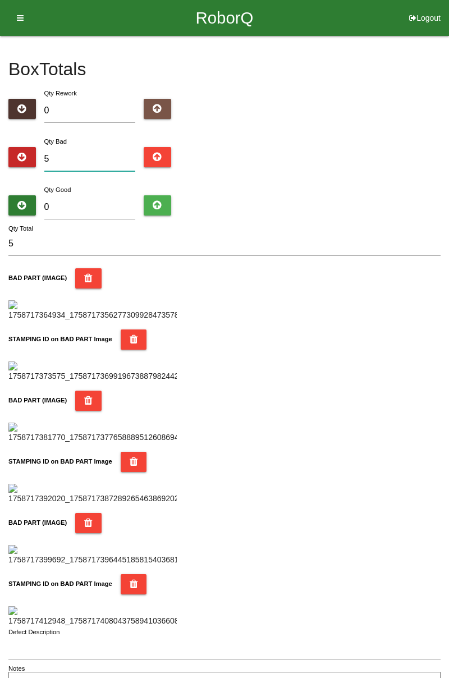
click at [99, 153] on input "5" at bounding box center [90, 159] width 92 height 24
click at [81, 157] on input "5" at bounding box center [90, 159] width 92 height 24
type input "0"
type input "1"
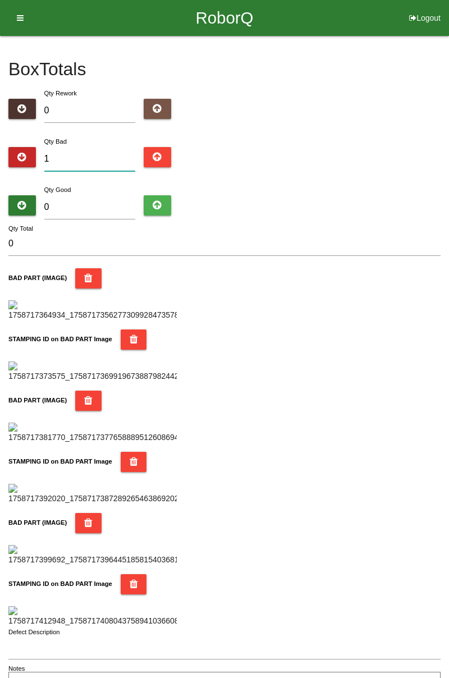
type input "1"
type input "16"
click at [113, 202] on input "0" at bounding box center [90, 207] width 92 height 24
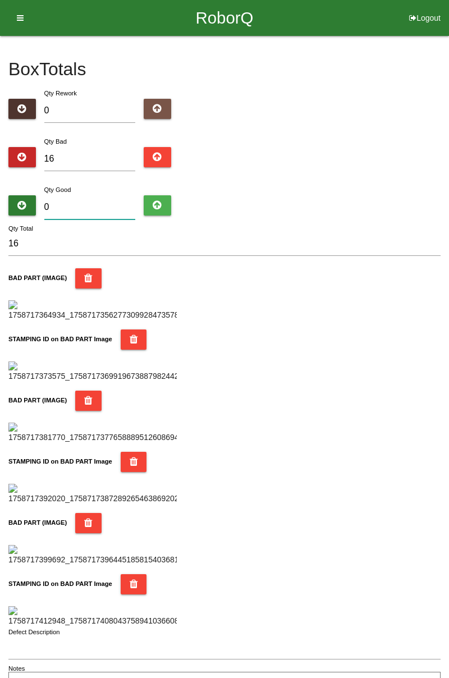
type input "7"
type input "23"
type input "73"
type input "89"
type input "7"
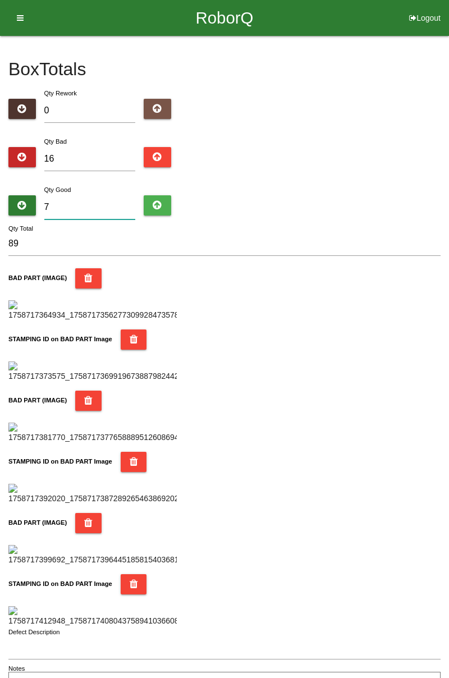
type input "23"
type input "0"
type input "16"
type input "6"
type input "22"
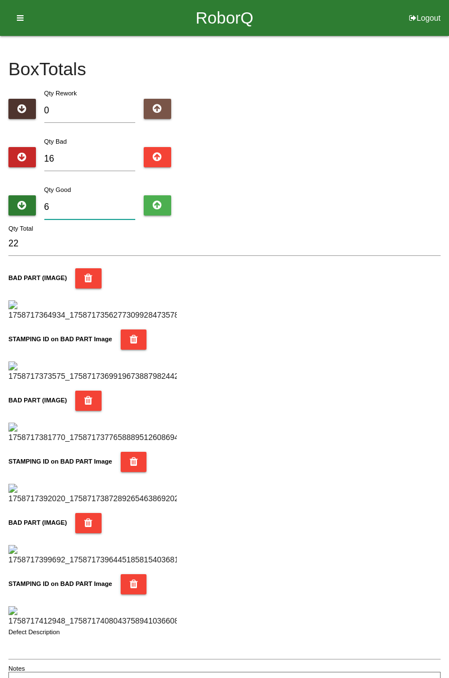
type input "67"
type input "83"
type input "6"
type input "22"
type input "68"
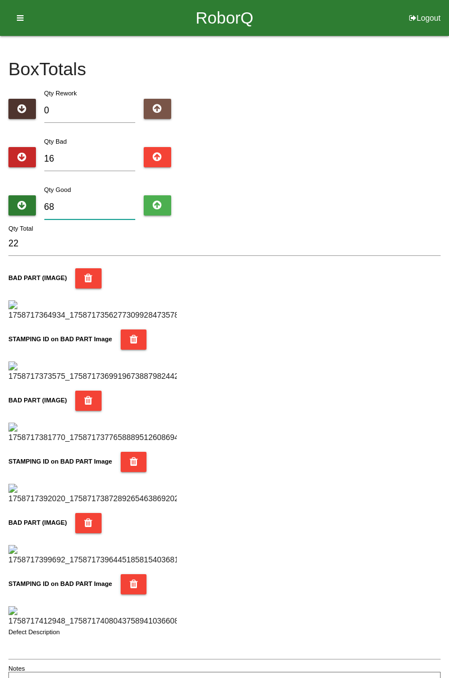
type input "84"
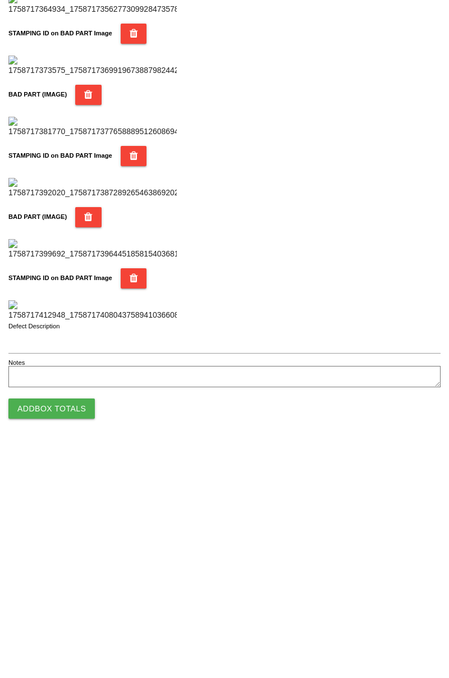
type input "68"
click at [79, 632] on button "Add Box Totals" at bounding box center [51, 640] width 86 height 20
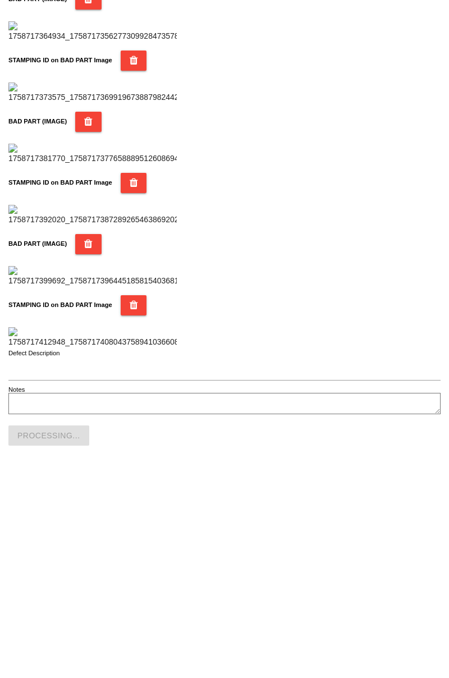
scroll to position [984, 0]
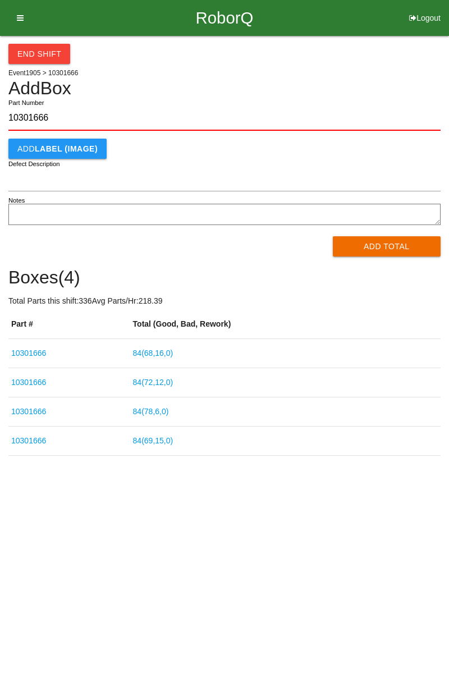
type input "10301666"
click at [399, 245] on button "Add Total" at bounding box center [387, 246] width 108 height 20
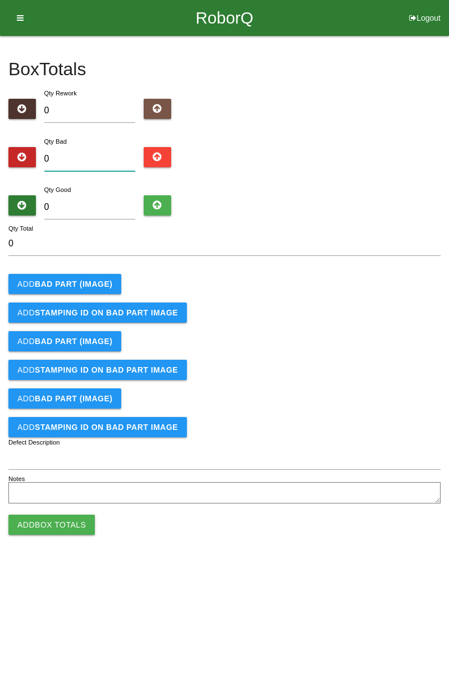
click at [94, 155] on input "0" at bounding box center [90, 159] width 92 height 24
type input "4"
click at [84, 277] on button "Add BAD PART (IMAGE)" at bounding box center [64, 284] width 113 height 20
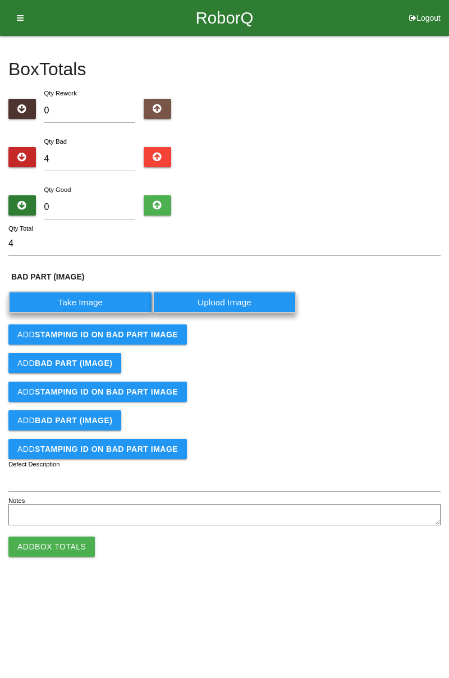
click at [97, 297] on label "Take Image" at bounding box center [80, 302] width 144 height 22
click at [0, 0] on \(IMAGE\) "Take Image" at bounding box center [0, 0] width 0 height 0
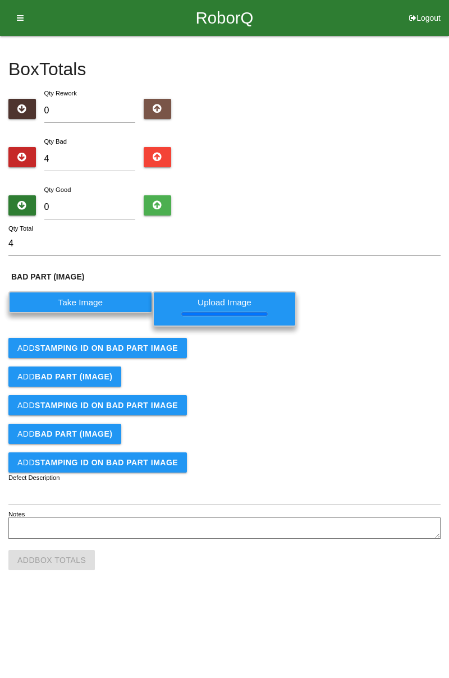
click at [167, 349] on b "STAMPING ID on BAD PART Image" at bounding box center [106, 348] width 143 height 9
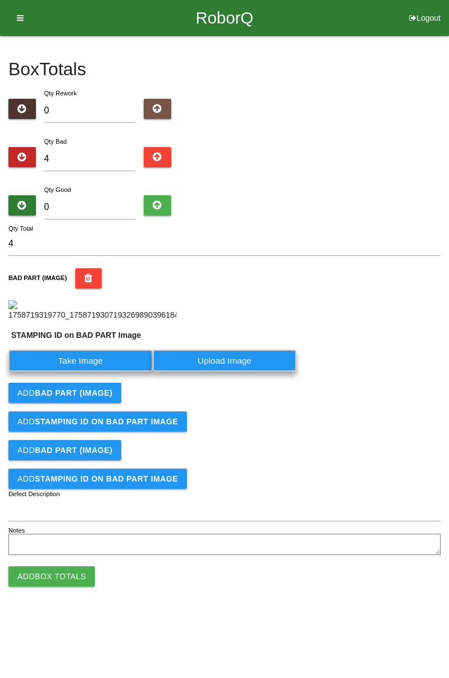
click at [120, 372] on label "Take Image" at bounding box center [80, 361] width 144 height 22
click at [0, 0] on PART "Take Image" at bounding box center [0, 0] width 0 height 0
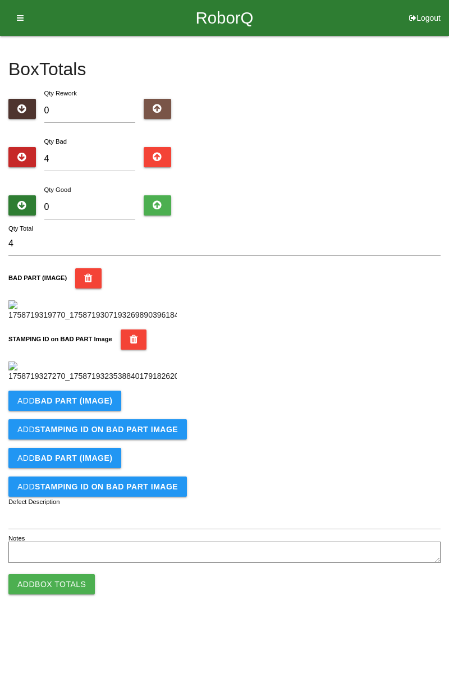
scroll to position [247, 0]
click at [108, 406] on b "BAD PART (IMAGE)" at bounding box center [74, 401] width 78 height 9
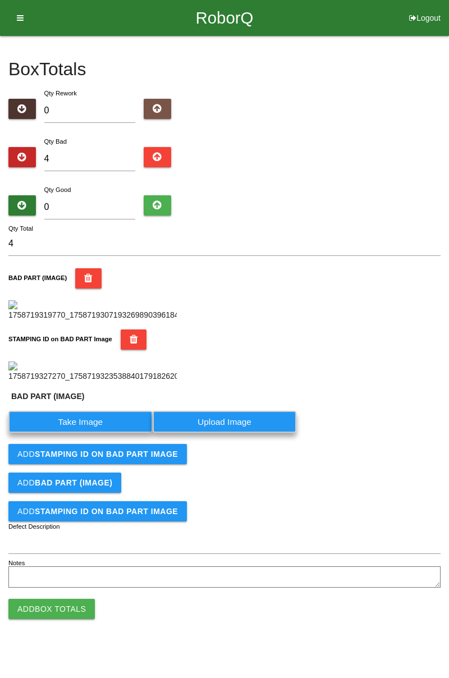
click at [96, 433] on label "Take Image" at bounding box center [80, 422] width 144 height 22
click at [0, 0] on \(IMAGE\) "Take Image" at bounding box center [0, 0] width 0 height 0
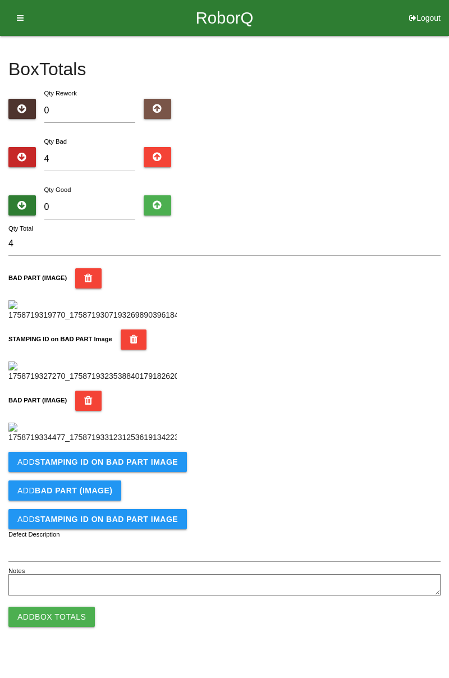
scroll to position [431, 0]
click at [162, 472] on button "Add STAMPING ID on BAD PART Image" at bounding box center [97, 462] width 179 height 20
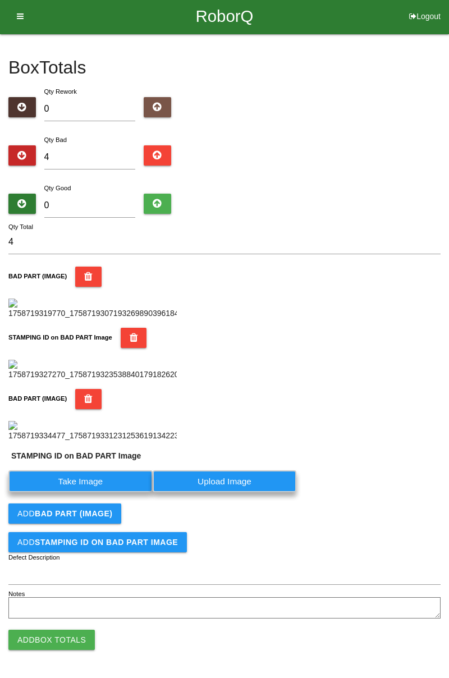
click at [105, 493] on label "Take Image" at bounding box center [80, 482] width 144 height 22
click at [0, 0] on PART "Take Image" at bounding box center [0, 0] width 0 height 0
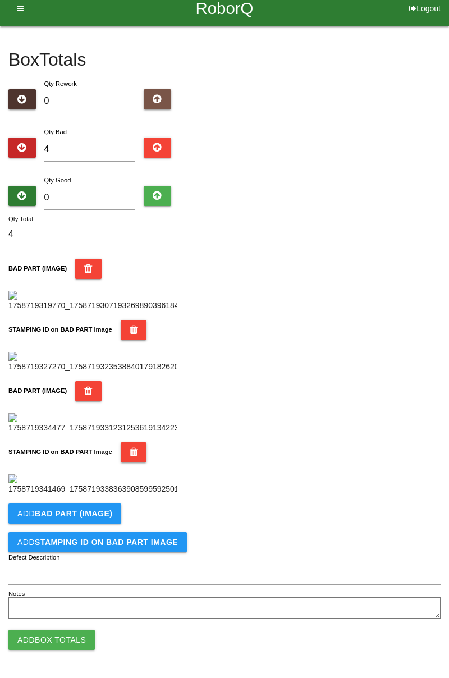
scroll to position [616, 0]
click at [107, 513] on b "BAD PART (IMAGE)" at bounding box center [74, 513] width 78 height 9
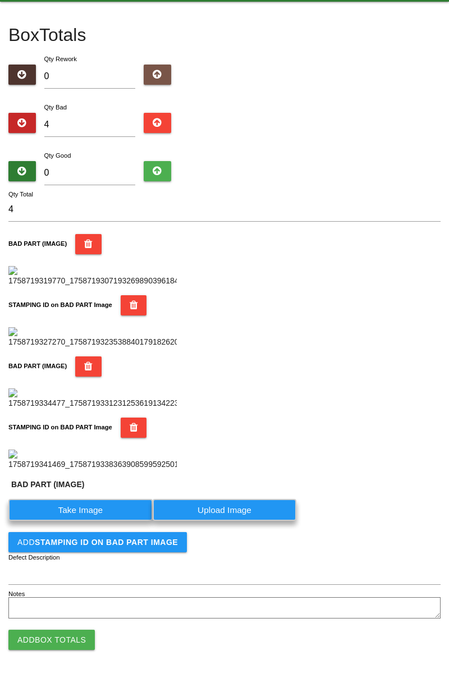
click at [110, 521] on label "Take Image" at bounding box center [80, 510] width 144 height 22
click at [0, 0] on \(IMAGE\) "Take Image" at bounding box center [0, 0] width 0 height 0
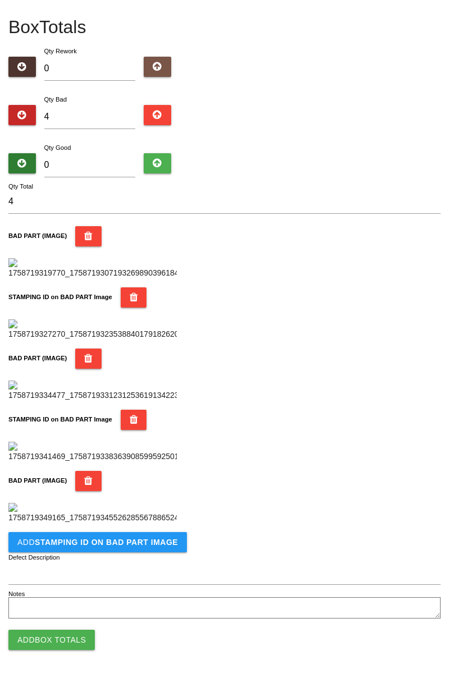
scroll to position [800, 0]
click at [151, 539] on b "STAMPING ID on BAD PART Image" at bounding box center [106, 542] width 143 height 9
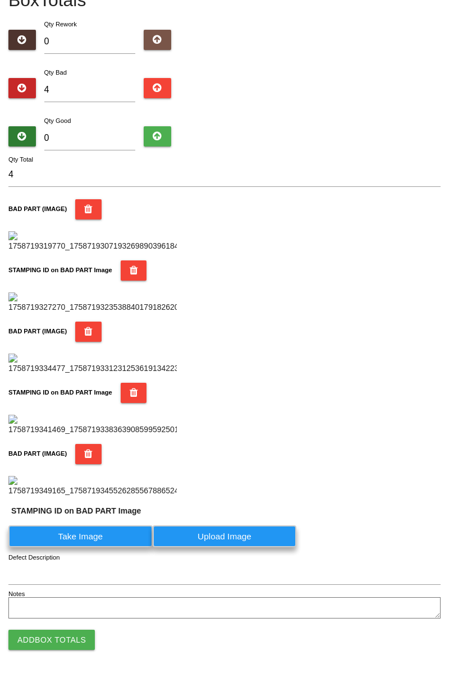
click at [93, 548] on label "Take Image" at bounding box center [80, 537] width 144 height 22
click at [0, 0] on PART "Take Image" at bounding box center [0, 0] width 0 height 0
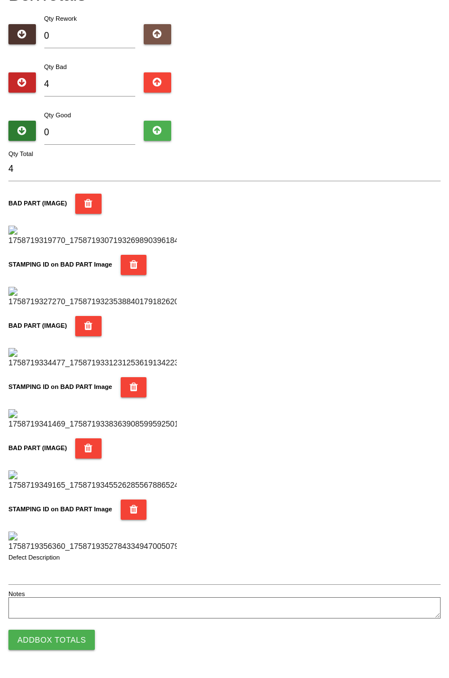
scroll to position [0, 0]
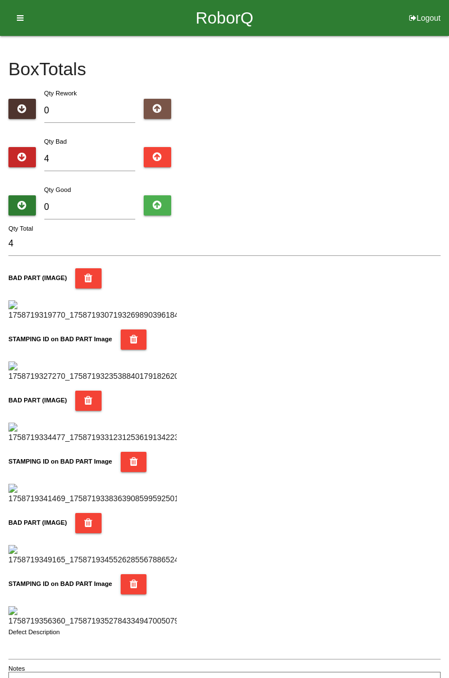
click at [61, 144] on label "Qty Bad" at bounding box center [55, 141] width 22 height 7
click at [0, 0] on input "Qty Bad" at bounding box center [0, 0] width 0 height 0
click at [91, 154] on input "4" at bounding box center [90, 159] width 92 height 24
type input "0"
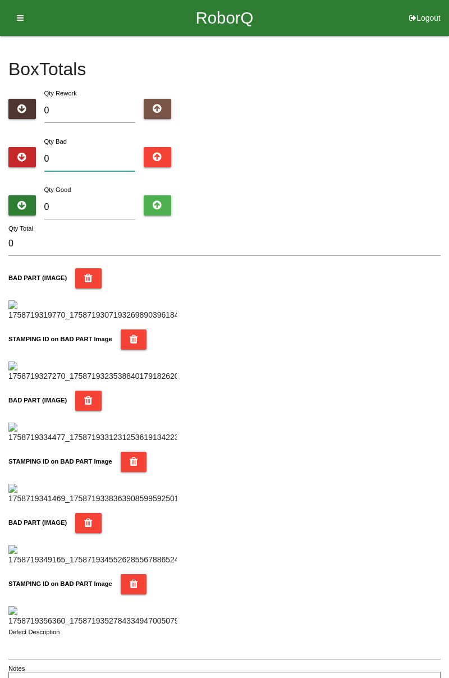
type input "5"
click at [99, 155] on input "5" at bounding box center [90, 159] width 92 height 24
type input "0"
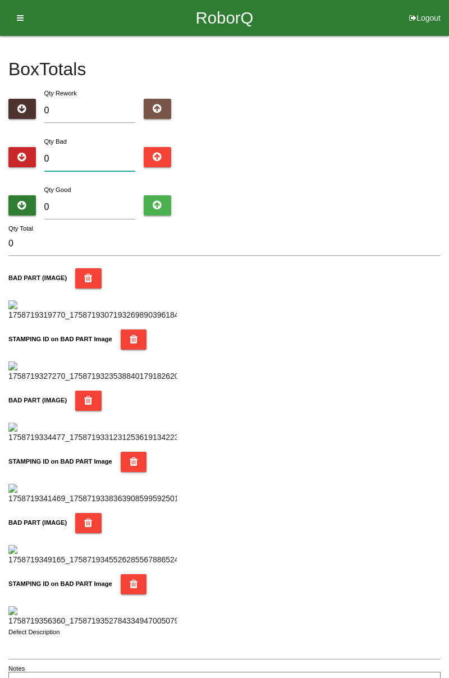
type input "6"
click at [120, 196] on input "0" at bounding box center [90, 207] width 92 height 24
type input "7"
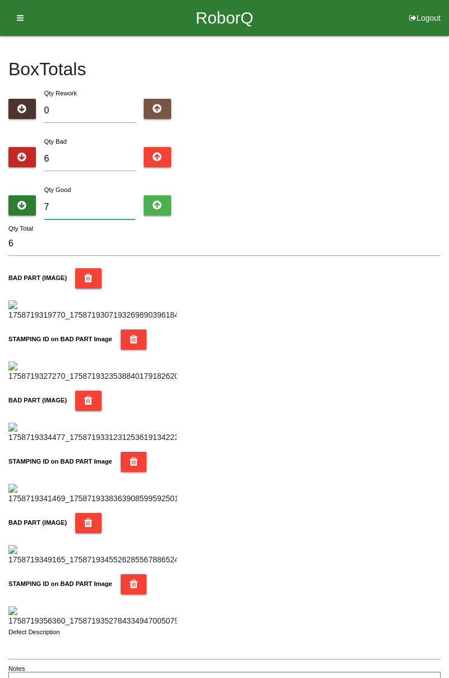
type input "13"
type input "78"
type input "84"
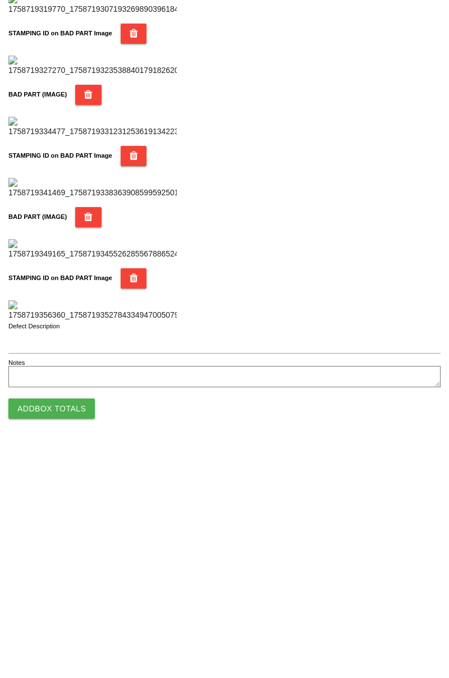
scroll to position [984, 0]
type input "78"
click at [68, 641] on button "Add Box Totals" at bounding box center [51, 640] width 86 height 20
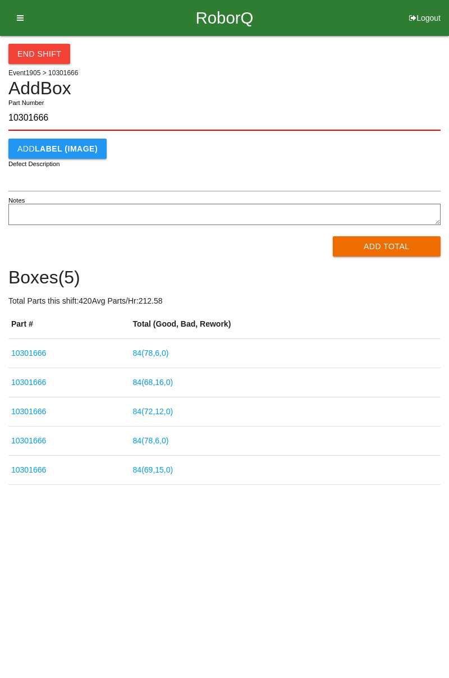
type input "10301666"
click at [393, 245] on button "Add Total" at bounding box center [387, 246] width 108 height 20
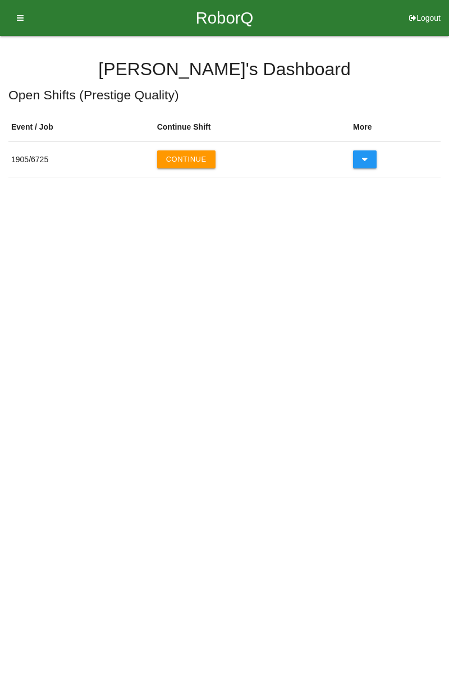
click at [198, 166] on button "Continue" at bounding box center [186, 160] width 58 height 18
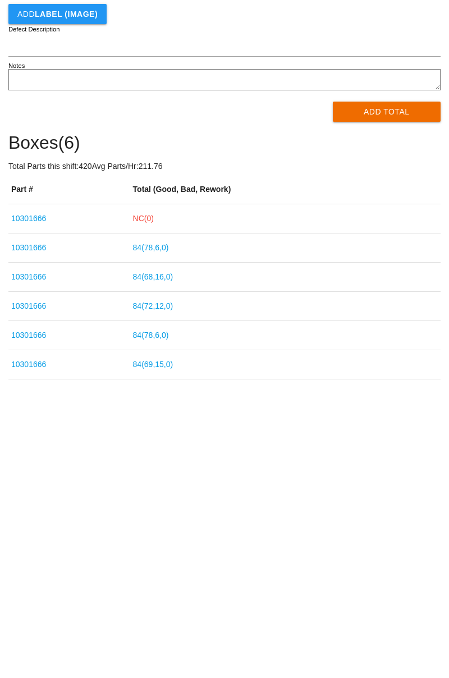
click at [445, 329] on div "End Shift Event 1905 > 10301666 Add Box Part Number Add LABEL (IMAGE) Defect De…" at bounding box center [224, 275] width 449 height 479
